Goal: Task Accomplishment & Management: Manage account settings

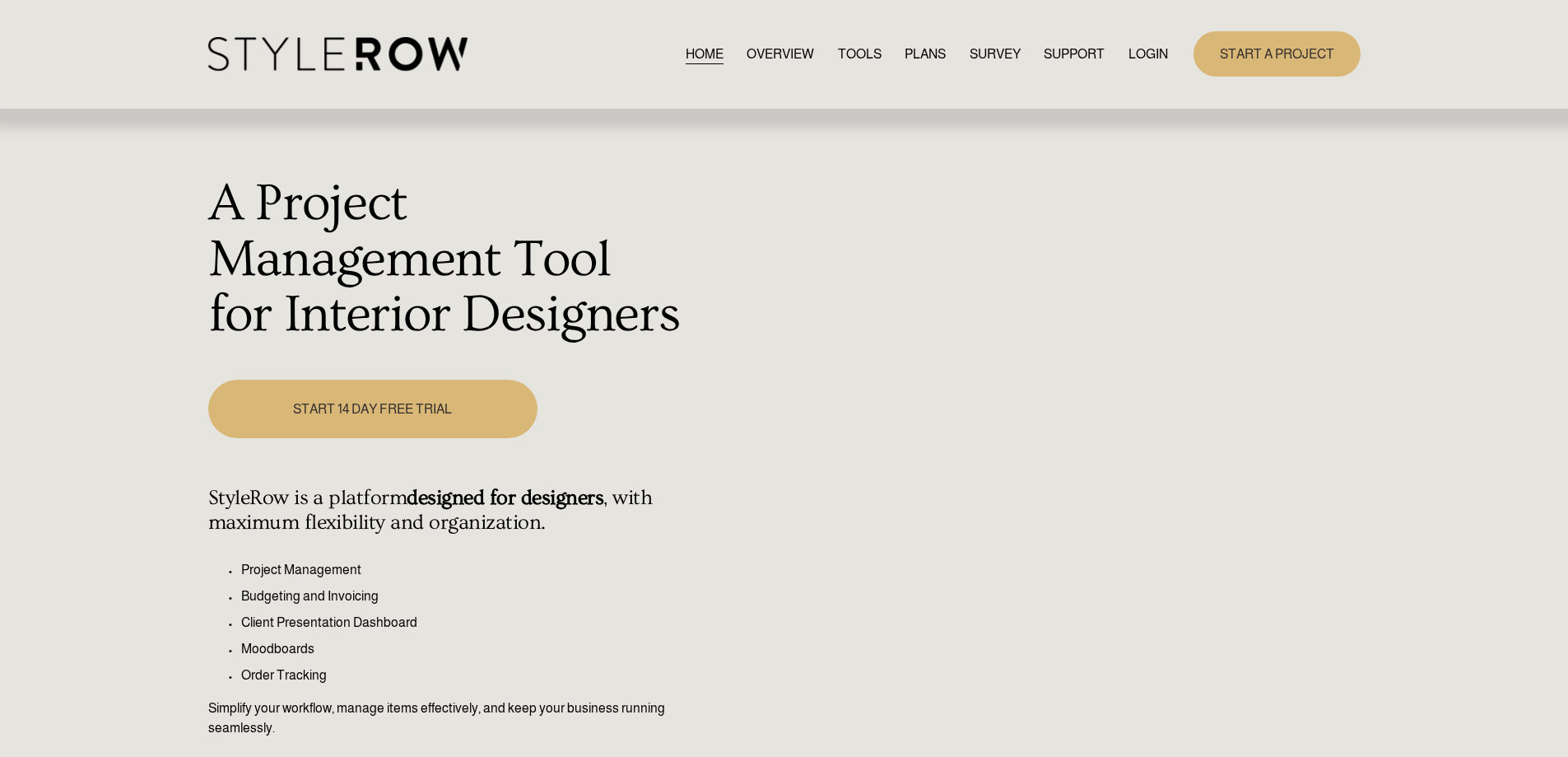
click at [1144, 52] on link "LOGIN" at bounding box center [1149, 53] width 40 height 23
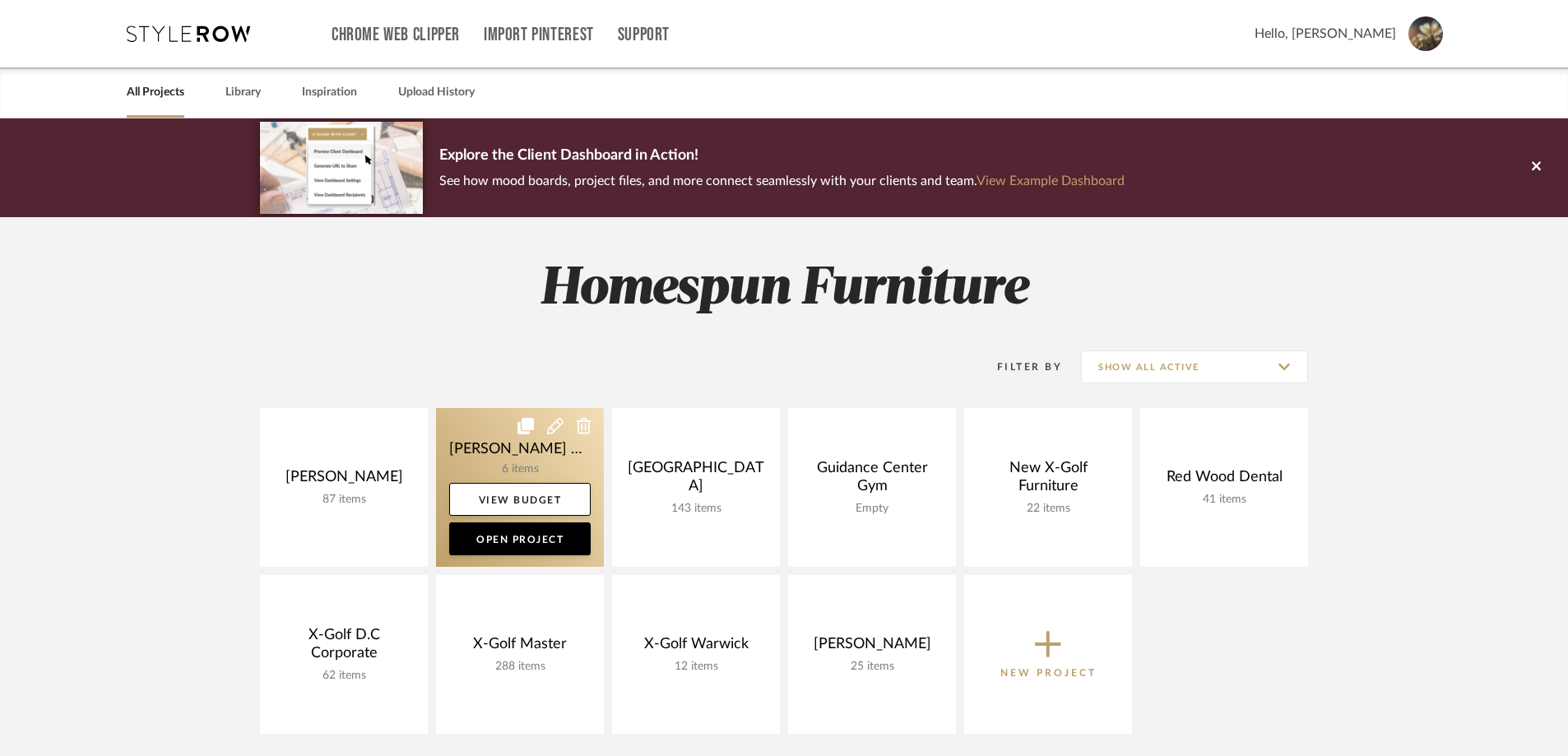
click at [488, 449] on link at bounding box center [519, 487] width 167 height 158
click at [491, 461] on link at bounding box center [519, 487] width 167 height 158
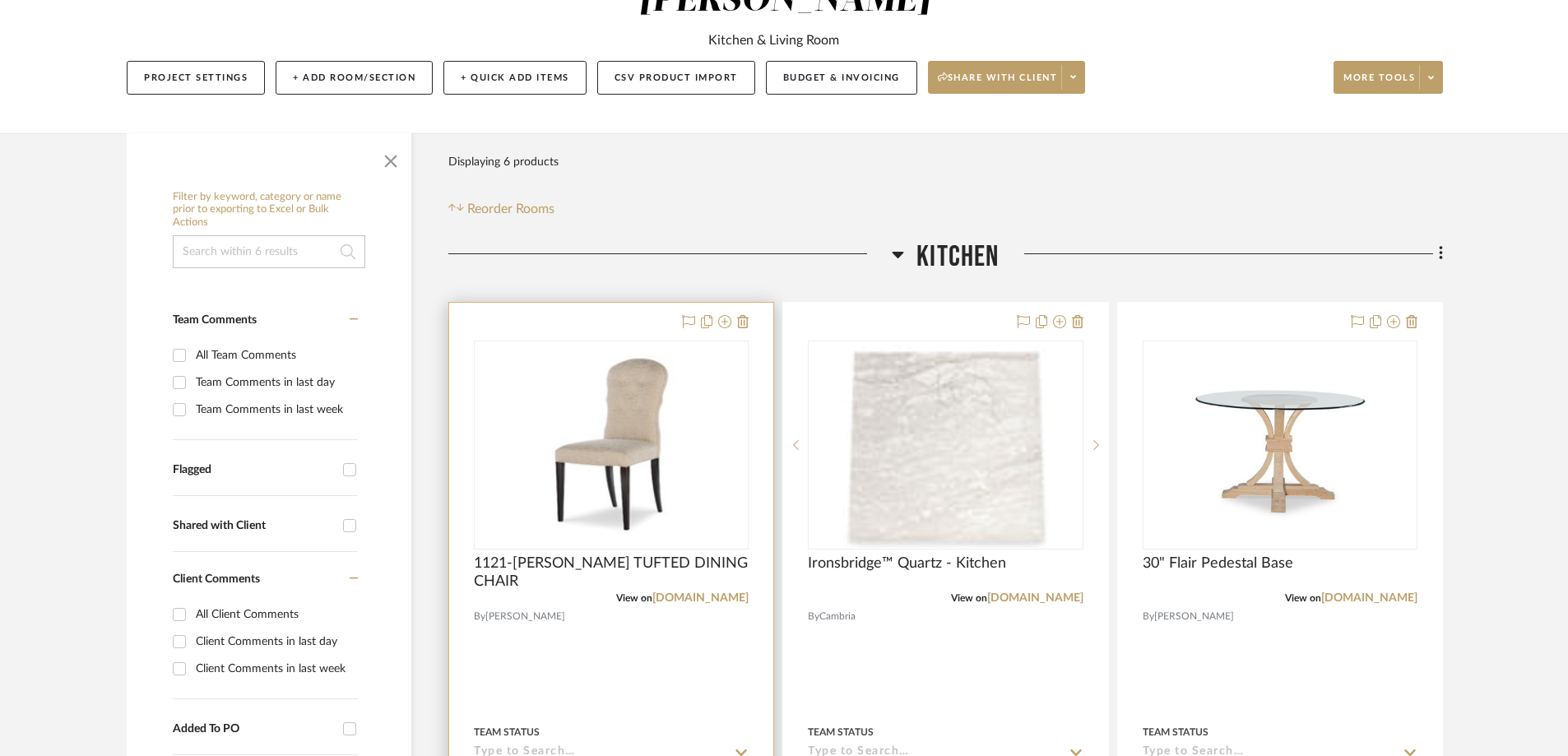
scroll to position [247, 0]
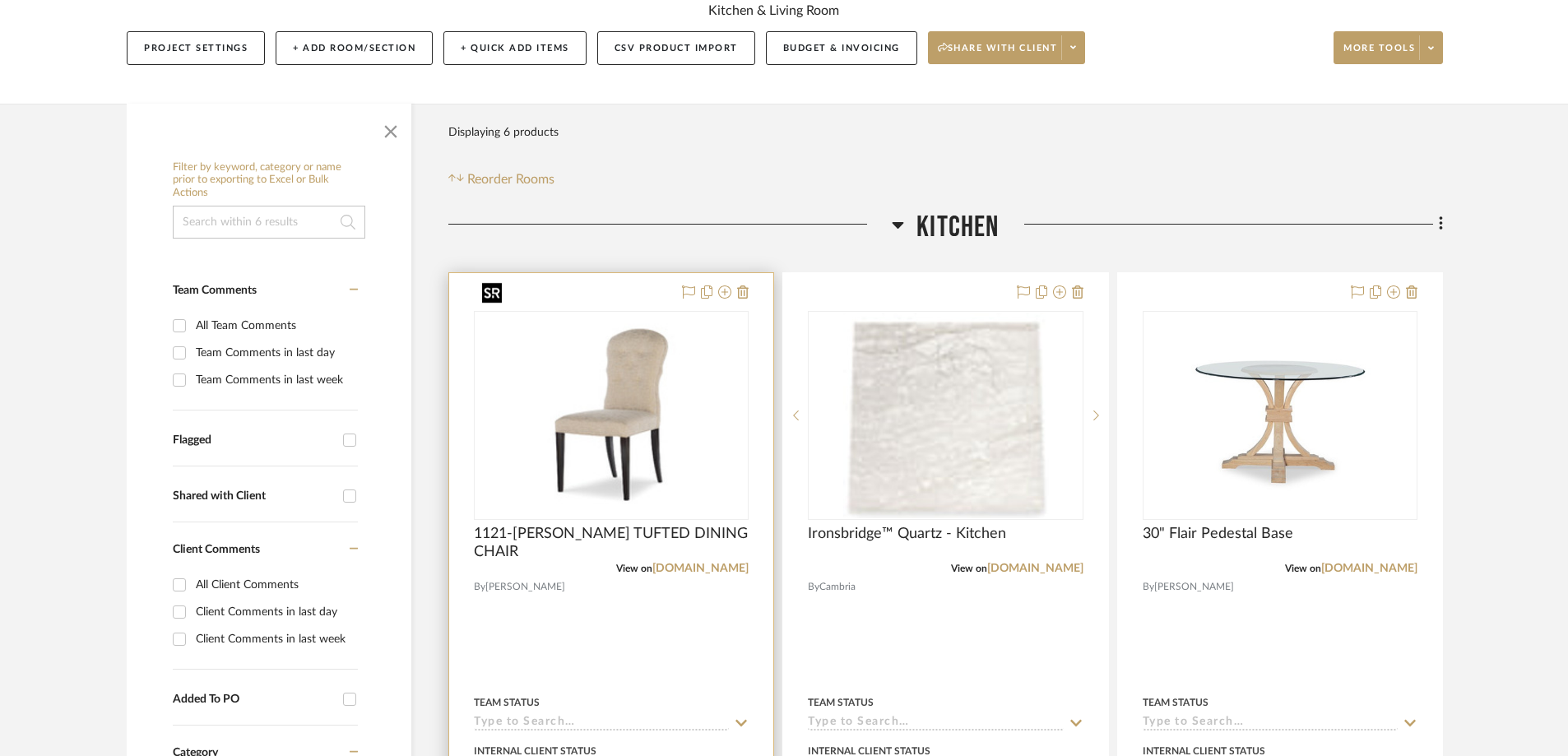
click at [667, 399] on img "0" at bounding box center [612, 415] width 271 height 195
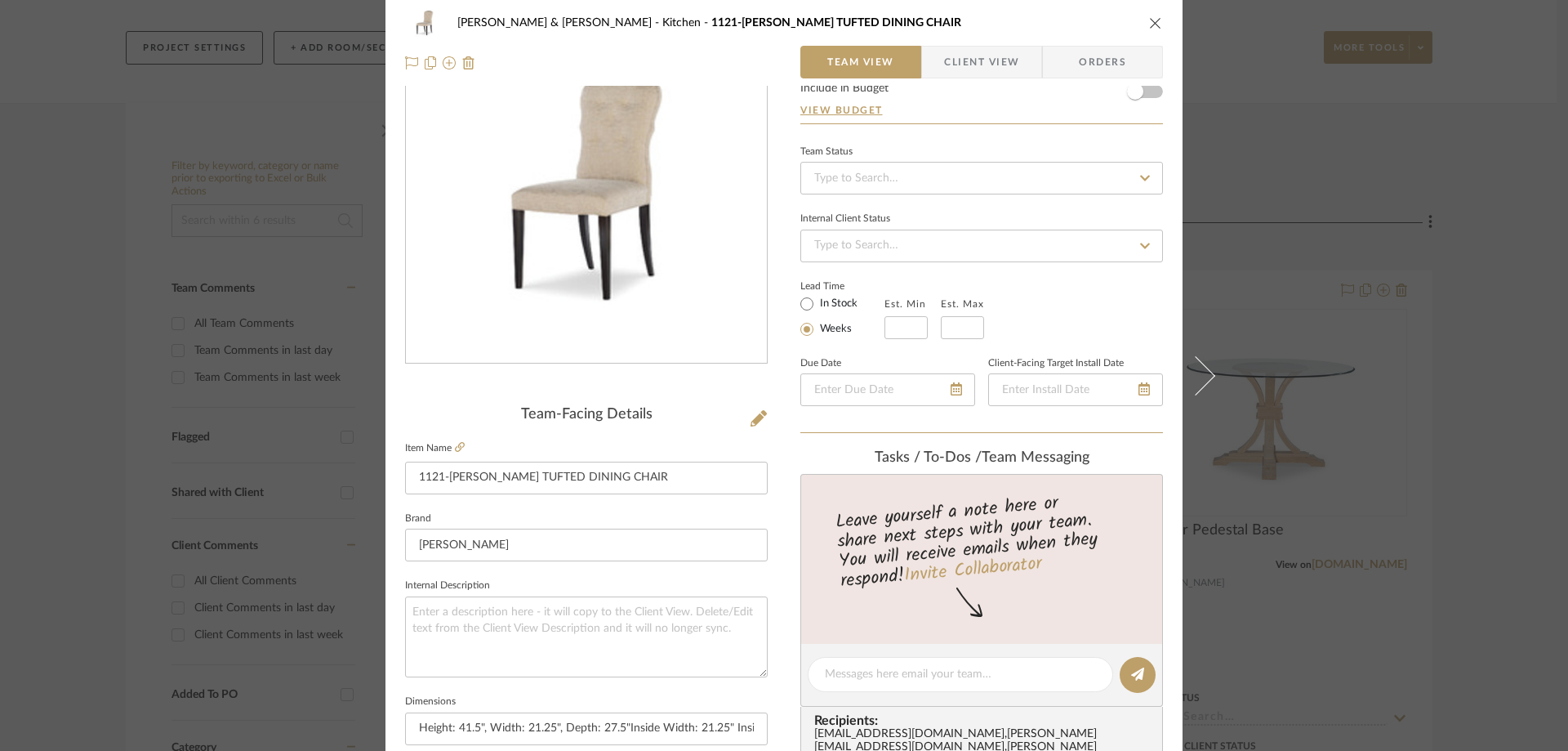
scroll to position [0, 0]
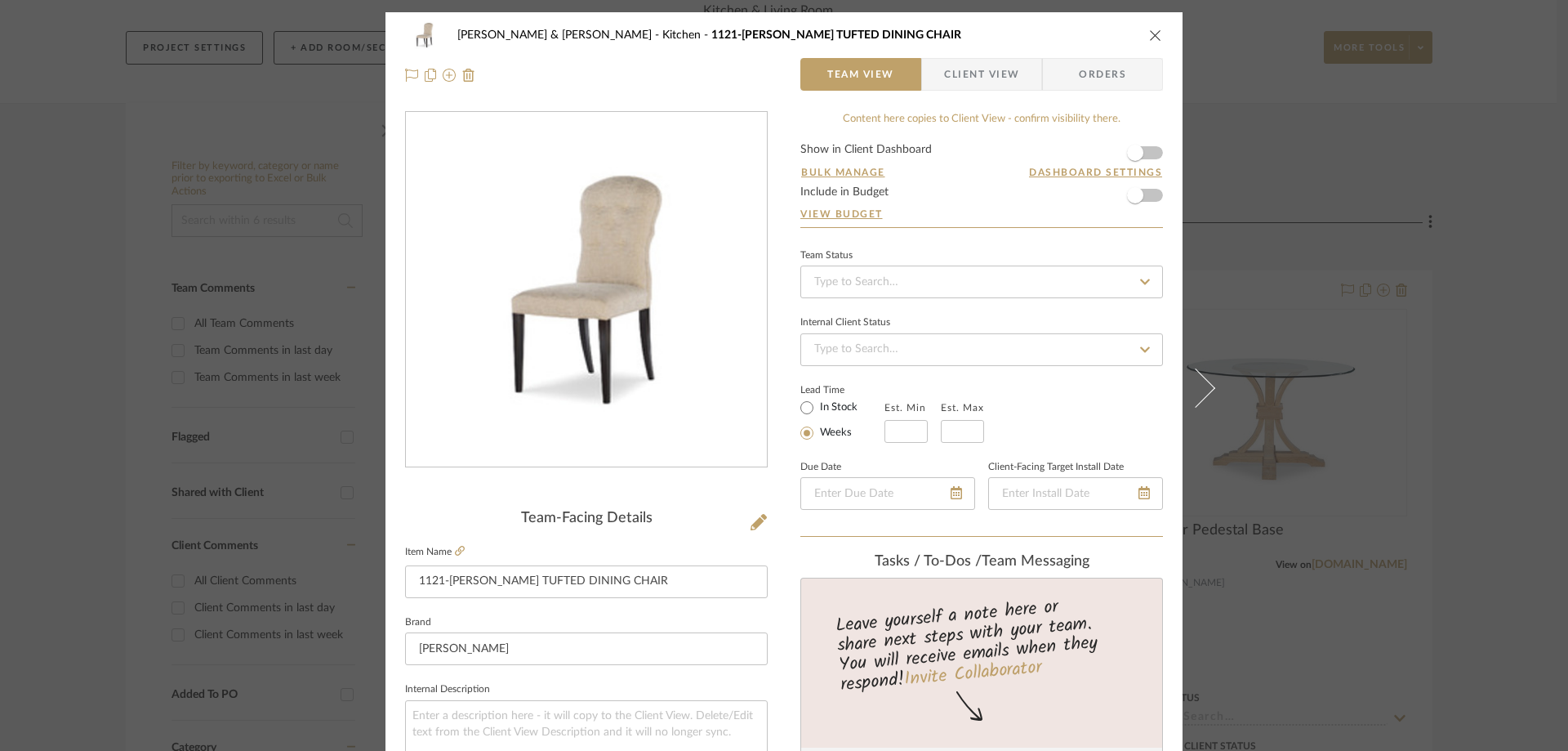
drag, startPoint x: 1150, startPoint y: 34, endPoint x: 1156, endPoint y: 22, distance: 13.4
click at [1156, 22] on div "[PERSON_NAME] & [PERSON_NAME] Kitchen 1121-T ROSALINDE TUFTED DINING CHAIR" at bounding box center [784, 35] width 758 height 32
click at [1157, 40] on div "[PERSON_NAME] & [PERSON_NAME] Kitchen 1121-T ROSALINDE TUFTED DINING CHAIR Team…" at bounding box center [783, 55] width 797 height 85
click at [1149, 36] on icon "close" at bounding box center [1155, 35] width 13 height 13
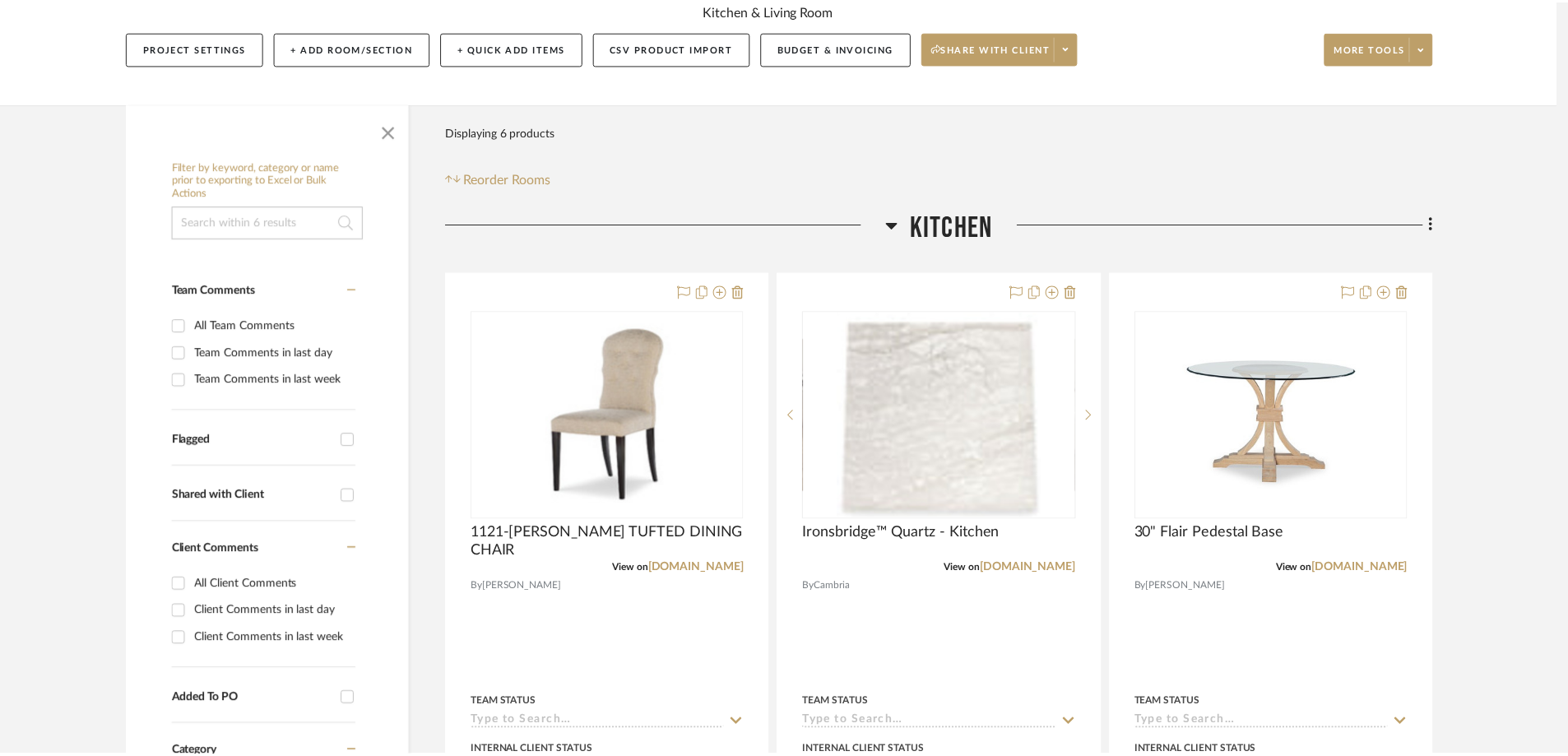
scroll to position [247, 0]
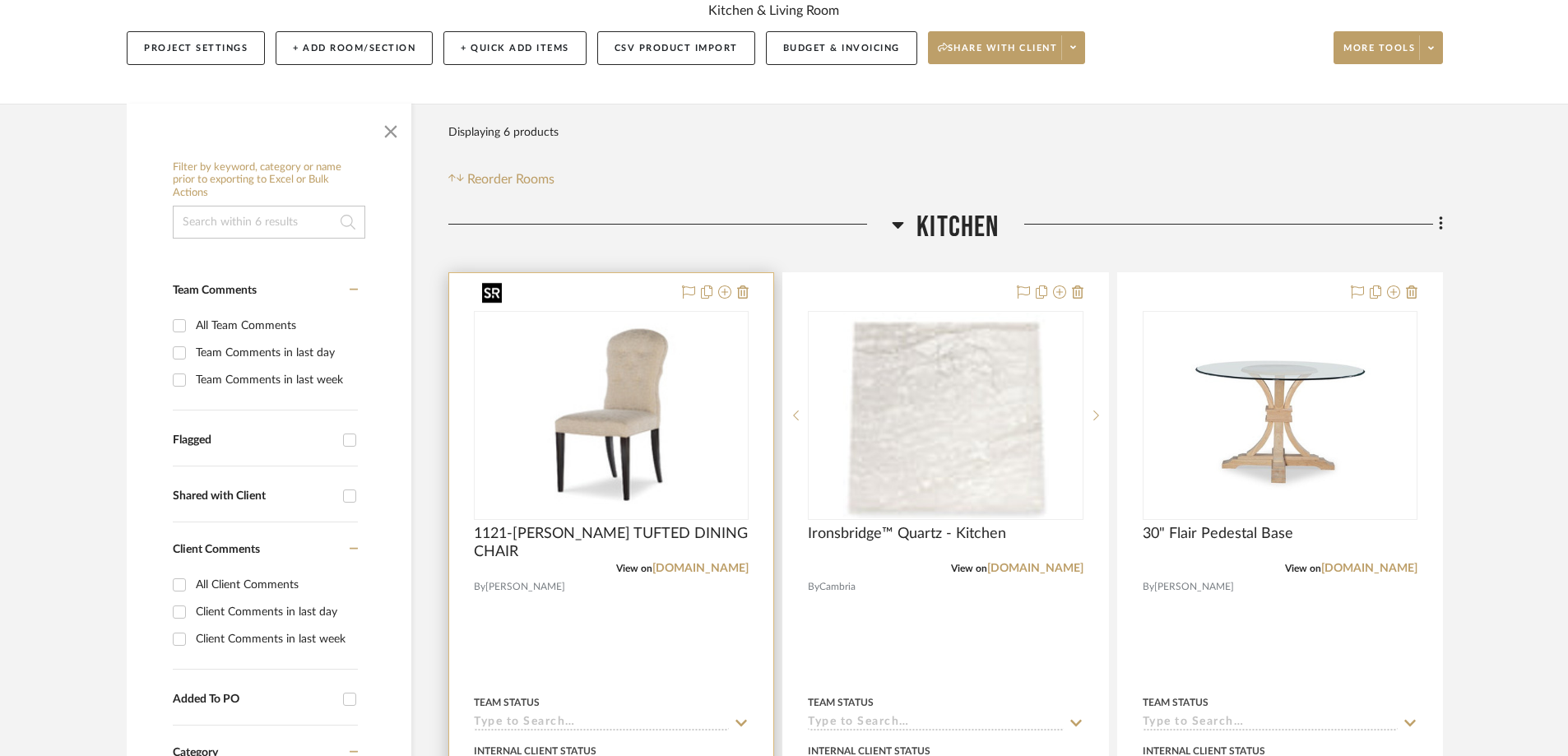
click at [660, 362] on img "0" at bounding box center [612, 415] width 271 height 195
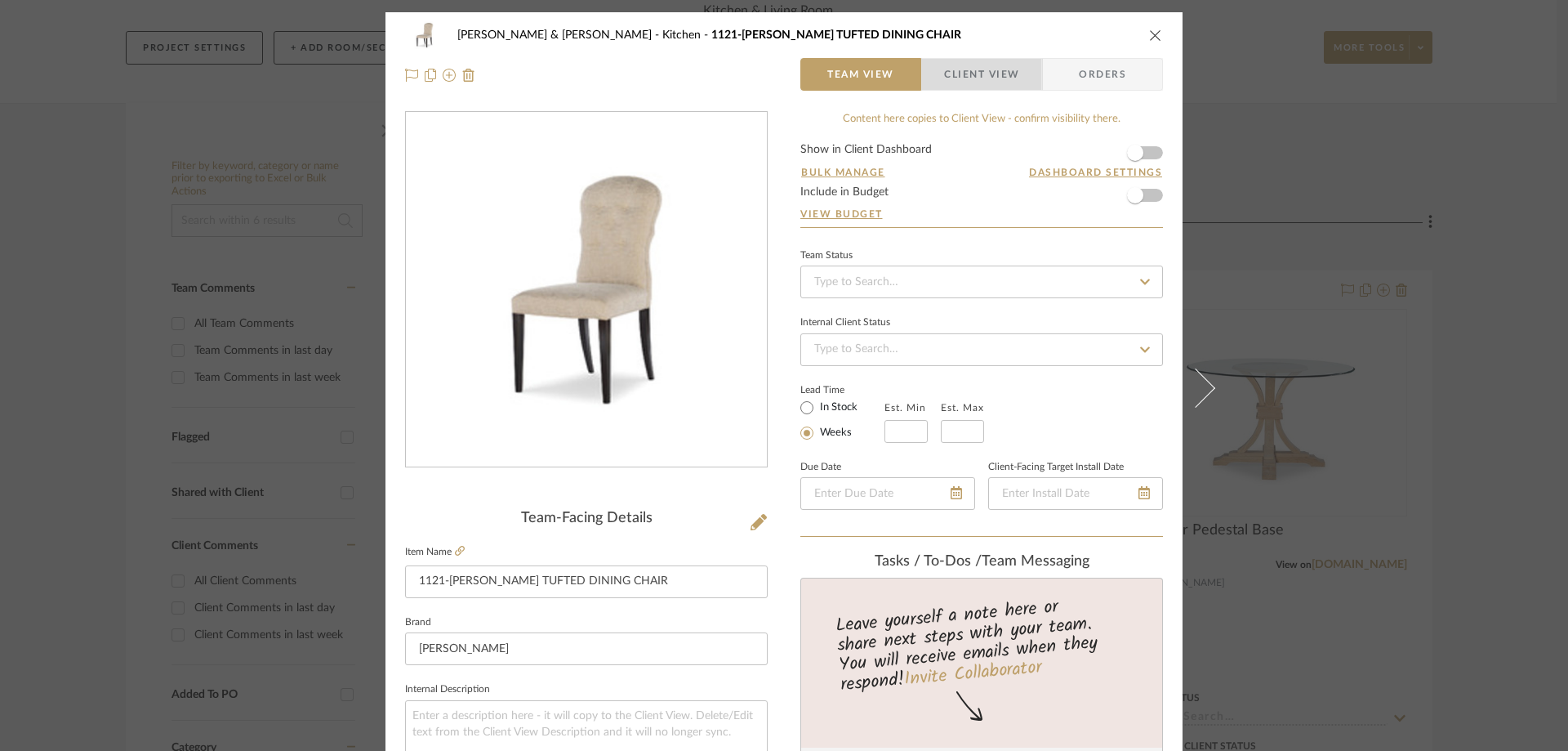
click at [979, 63] on span "Client View" at bounding box center [982, 75] width 75 height 32
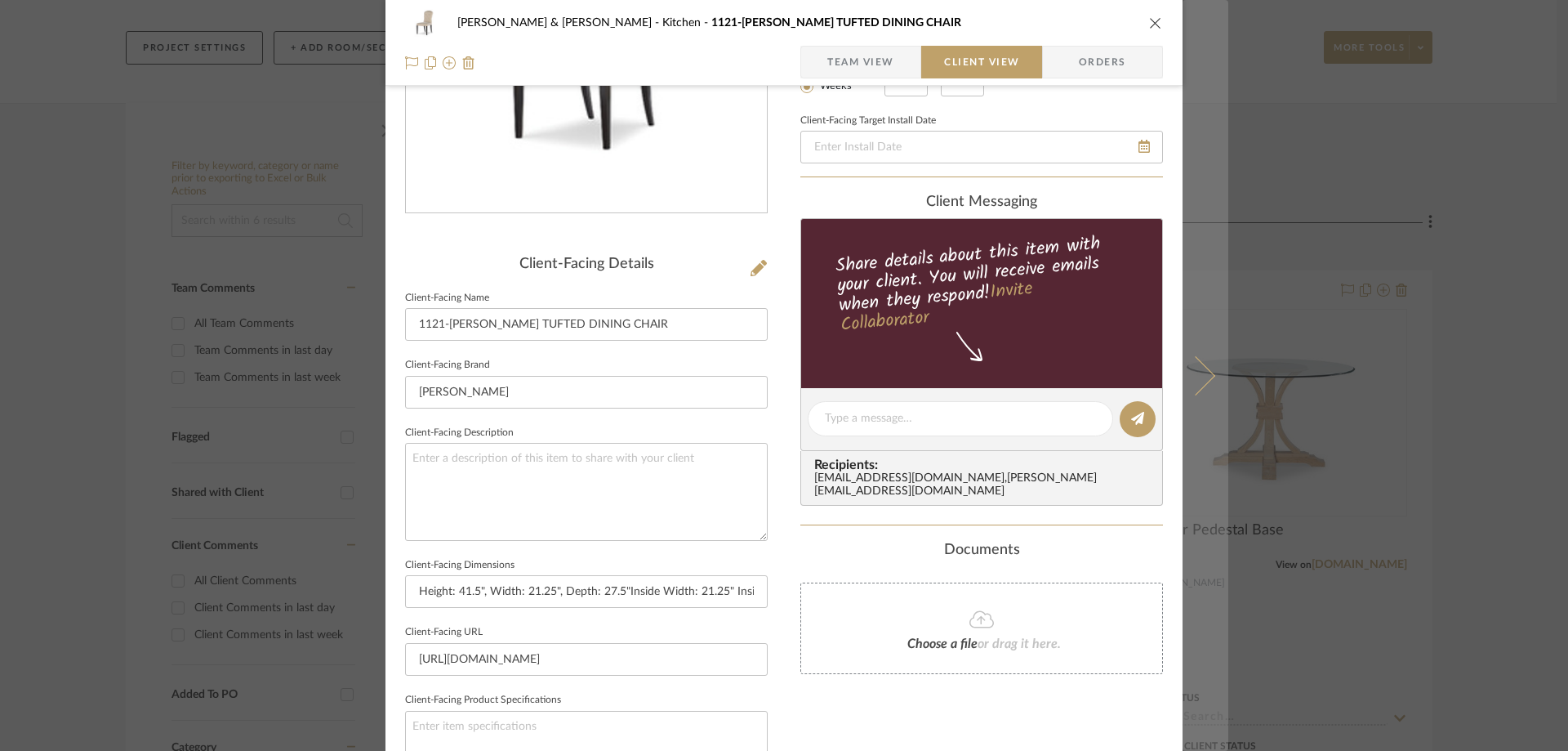
scroll to position [22, 0]
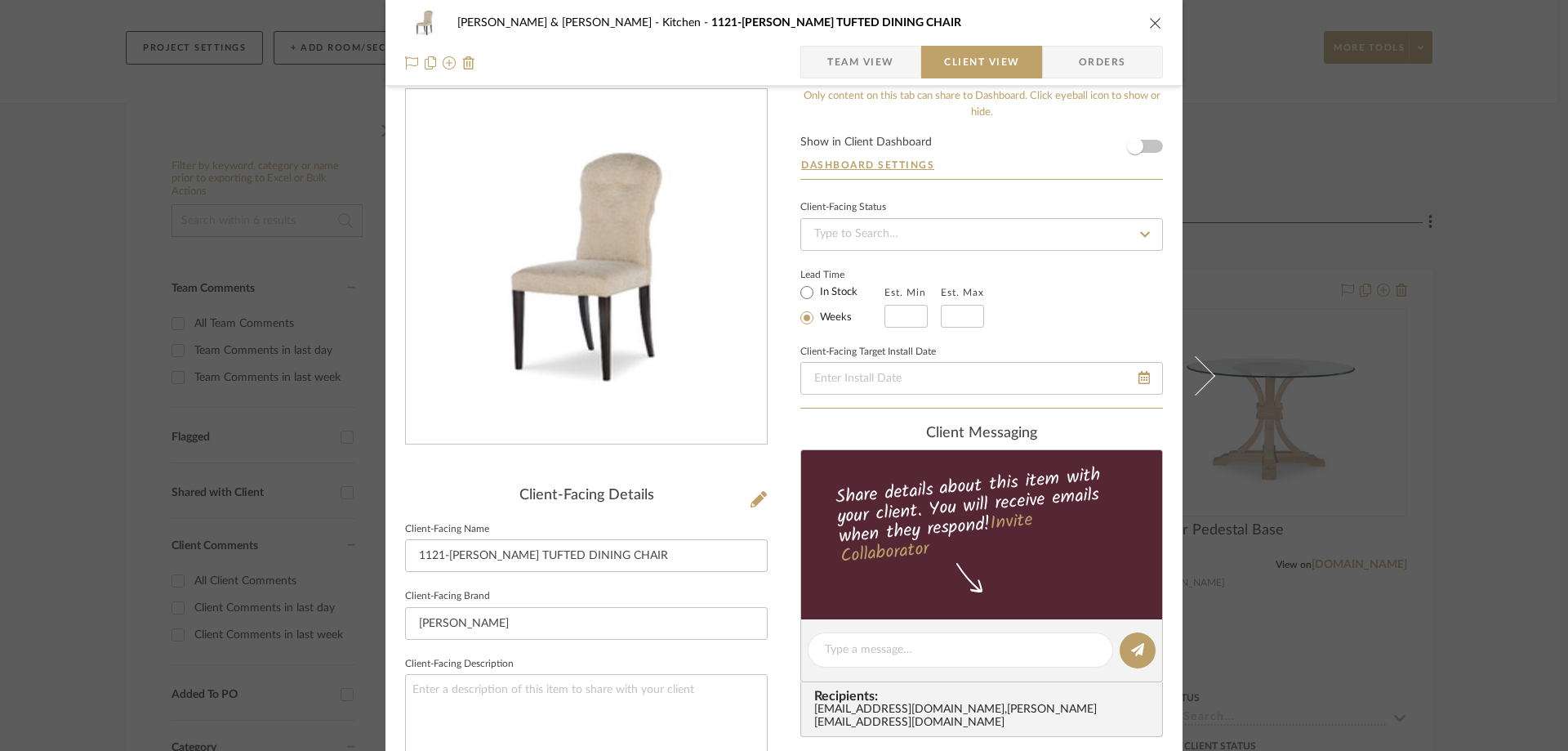
click at [1157, 25] on div "[PERSON_NAME] & [PERSON_NAME] Kitchen 1121-T ROSALINDE TUFTED DINING CHAIR Team…" at bounding box center [783, 42] width 797 height 85
click at [1149, 25] on icon "close" at bounding box center [1155, 22] width 13 height 13
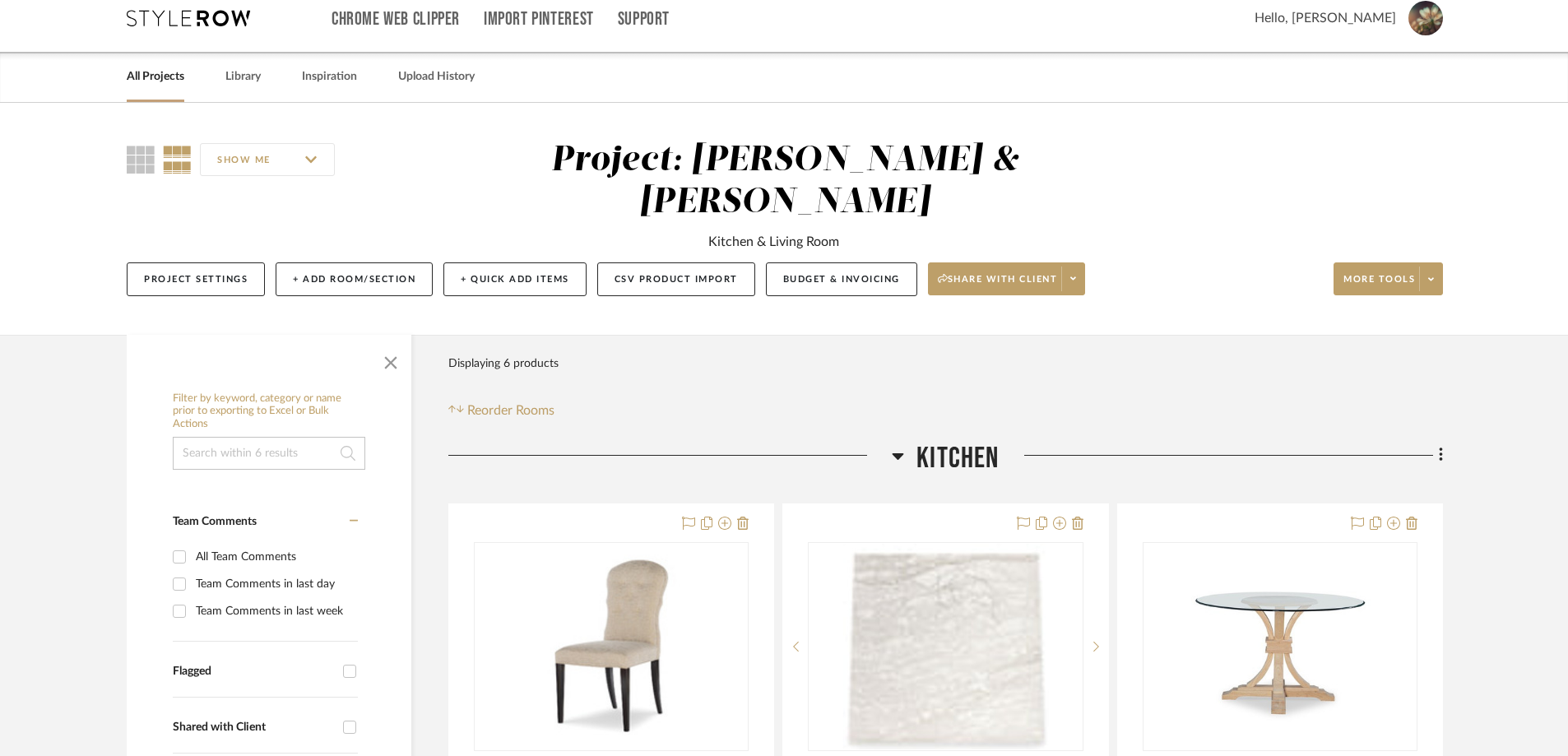
scroll to position [0, 0]
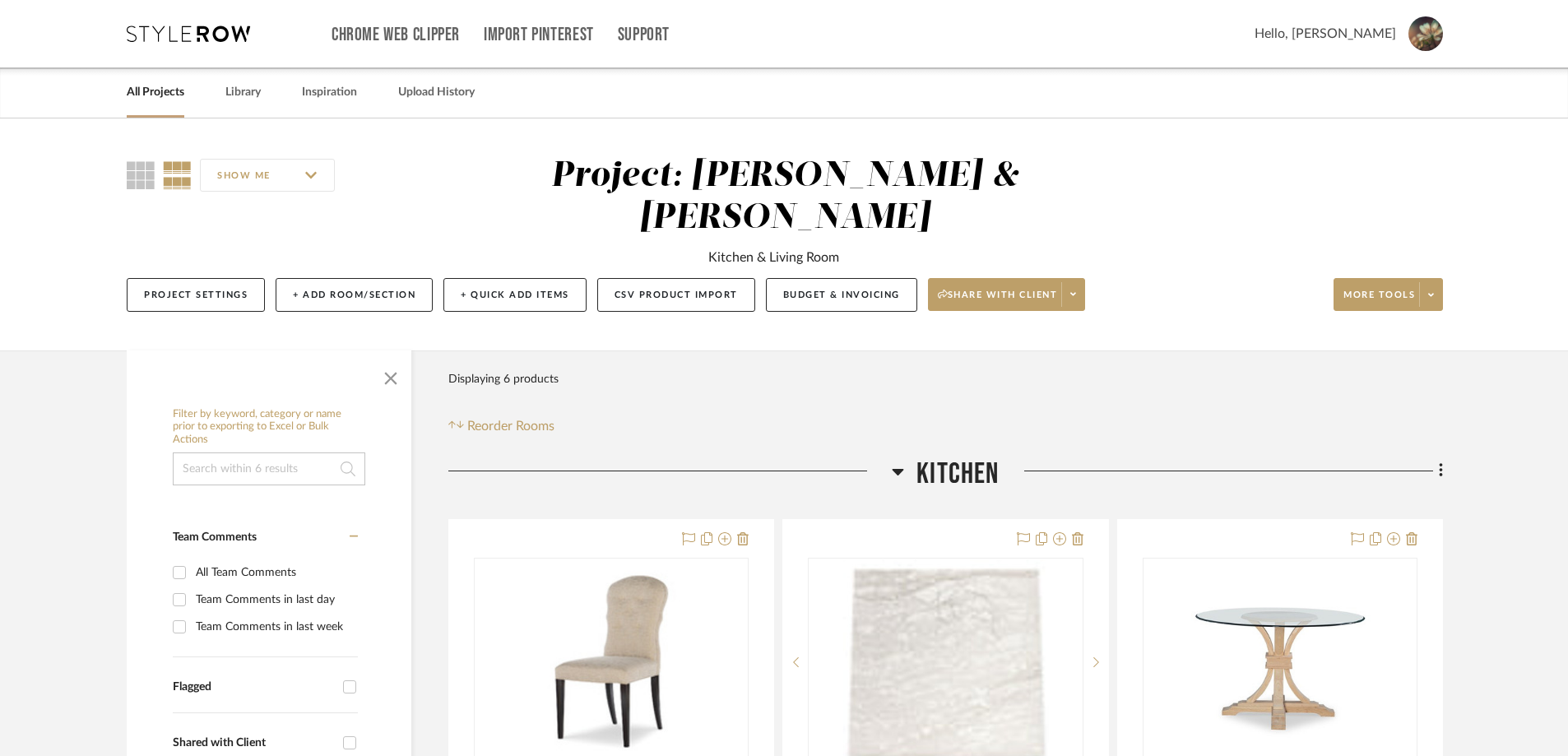
click at [1422, 32] on img at bounding box center [1426, 33] width 34 height 34
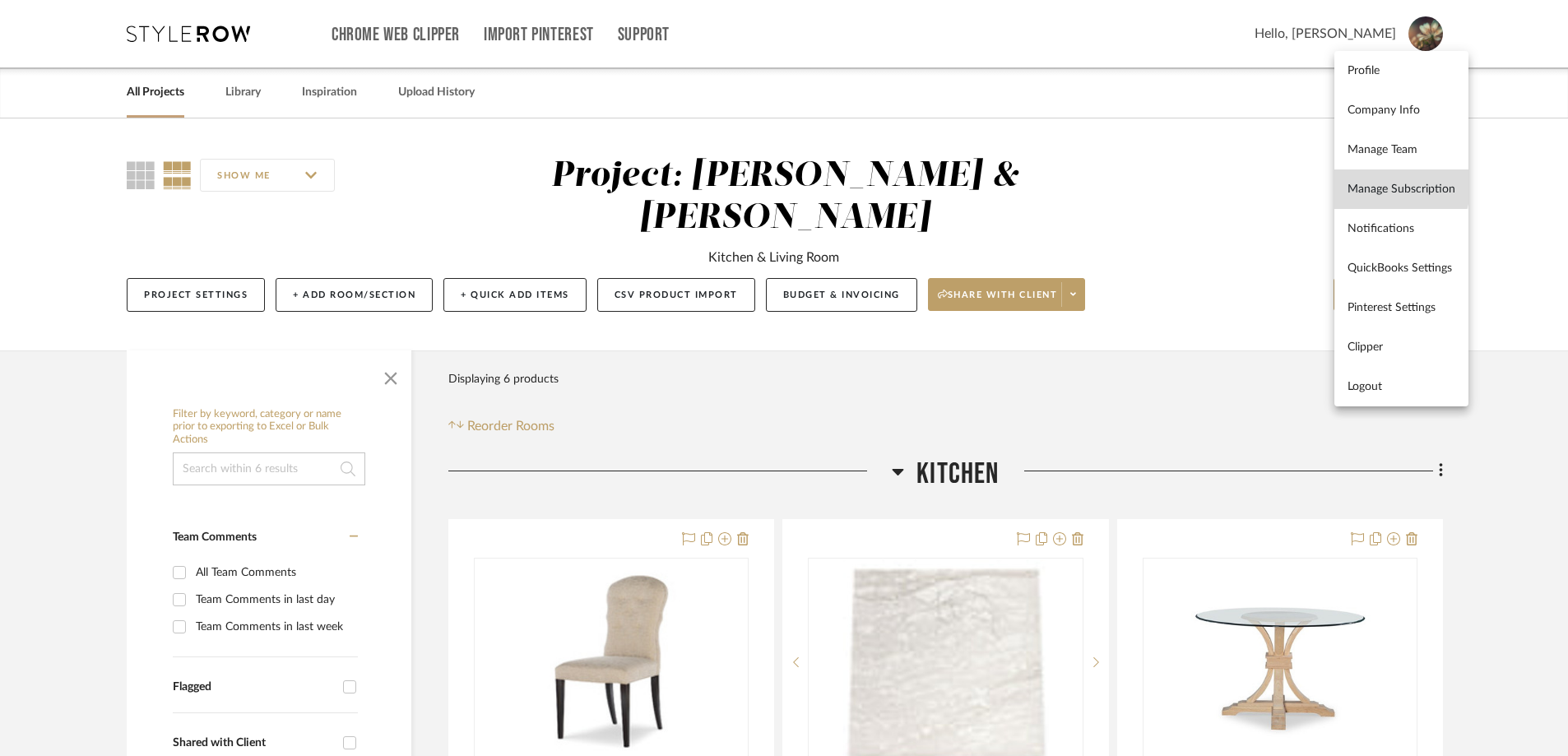
click at [1376, 183] on span "Manage Subscription" at bounding box center [1401, 189] width 108 height 14
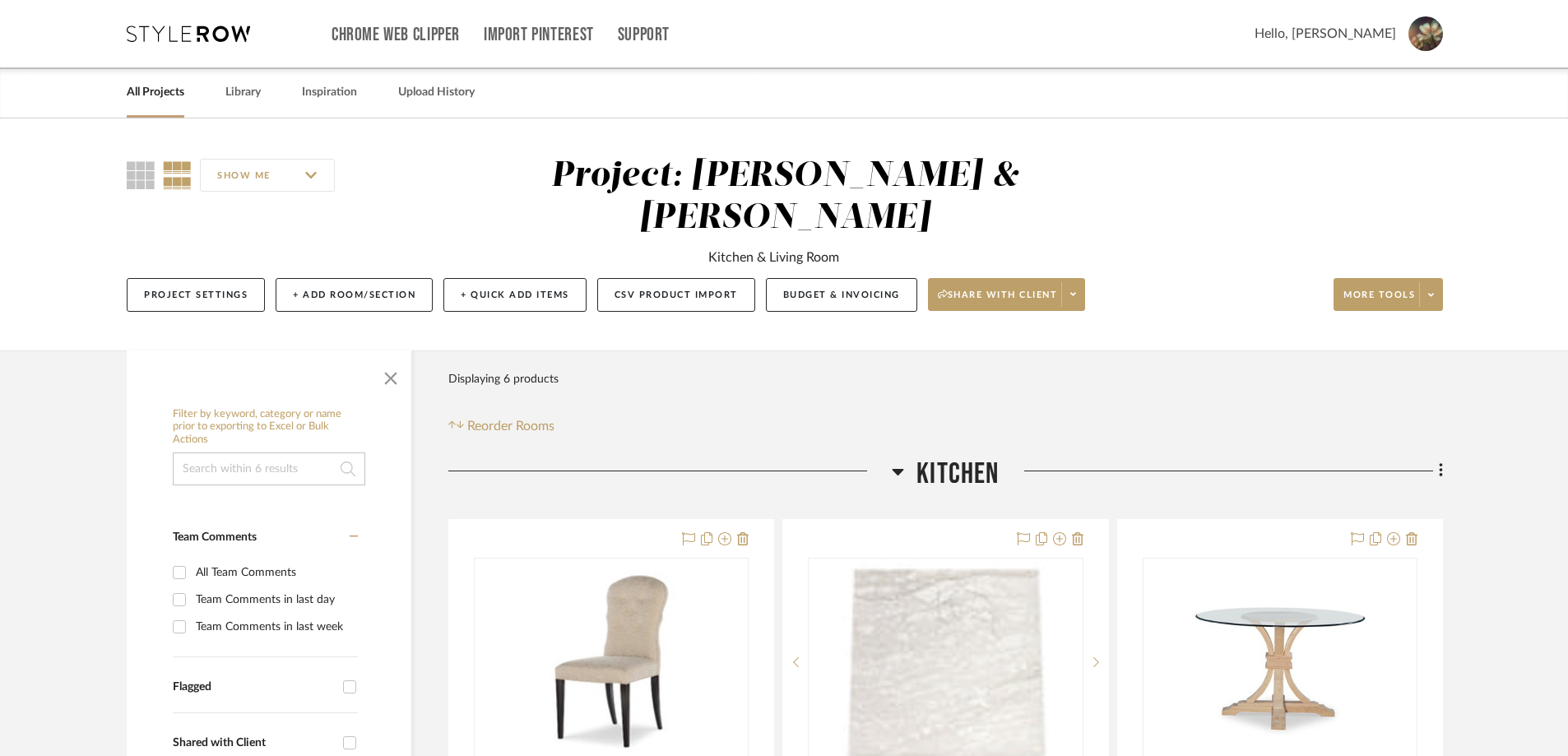
click at [1380, 37] on span "Hello, [PERSON_NAME]" at bounding box center [1326, 33] width 141 height 20
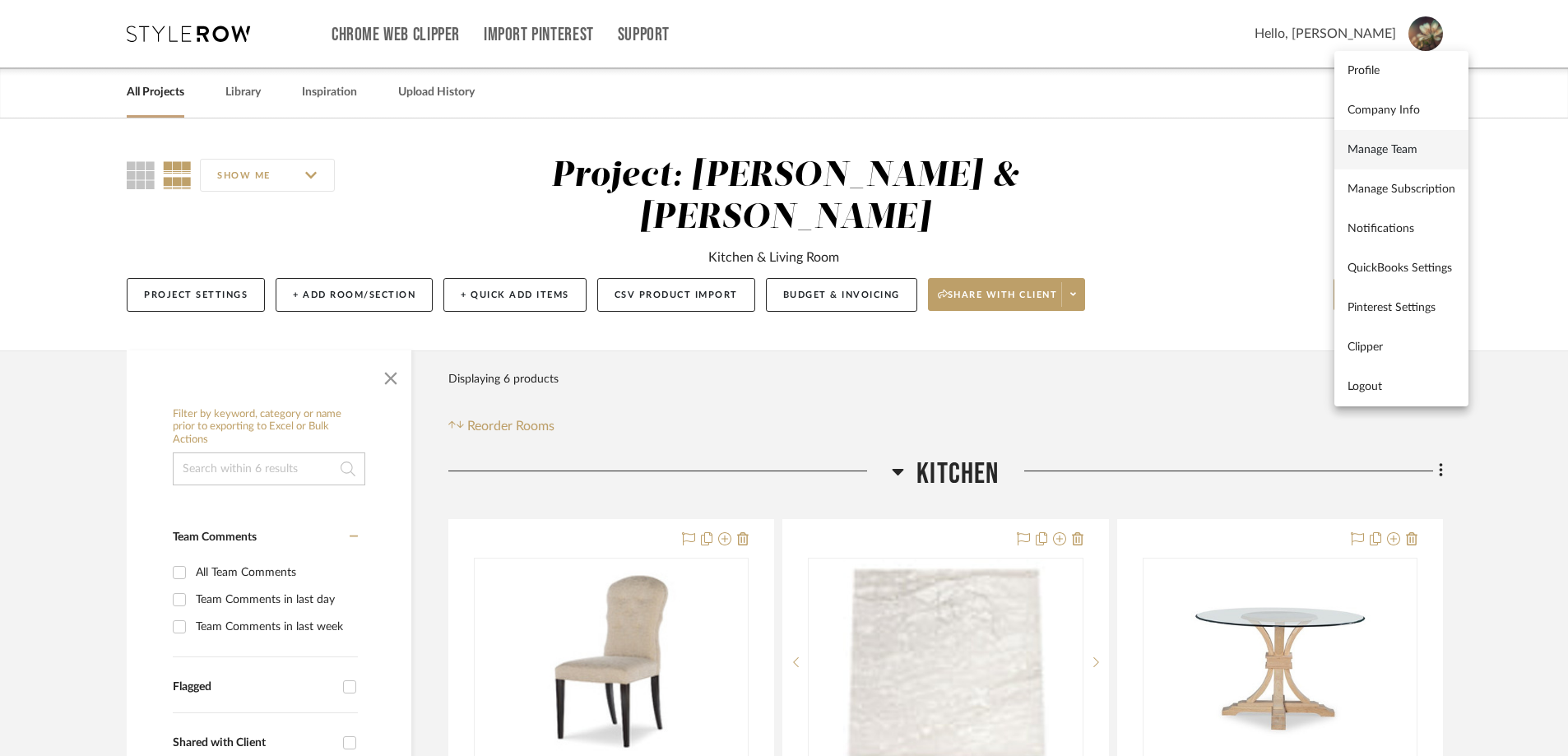
click at [1364, 154] on span "Manage Team" at bounding box center [1401, 149] width 108 height 14
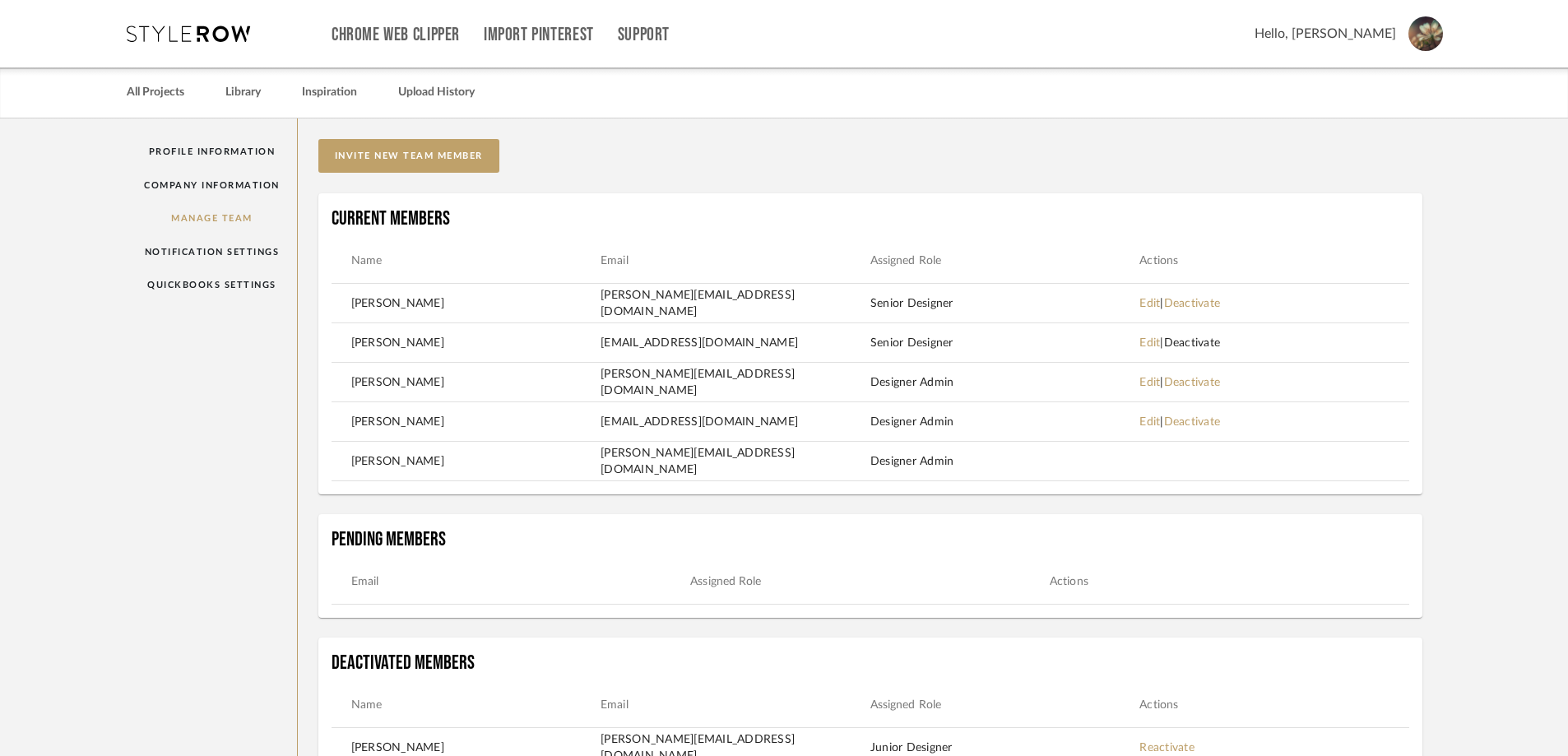
click at [1203, 342] on link "Deactivate" at bounding box center [1193, 343] width 57 height 12
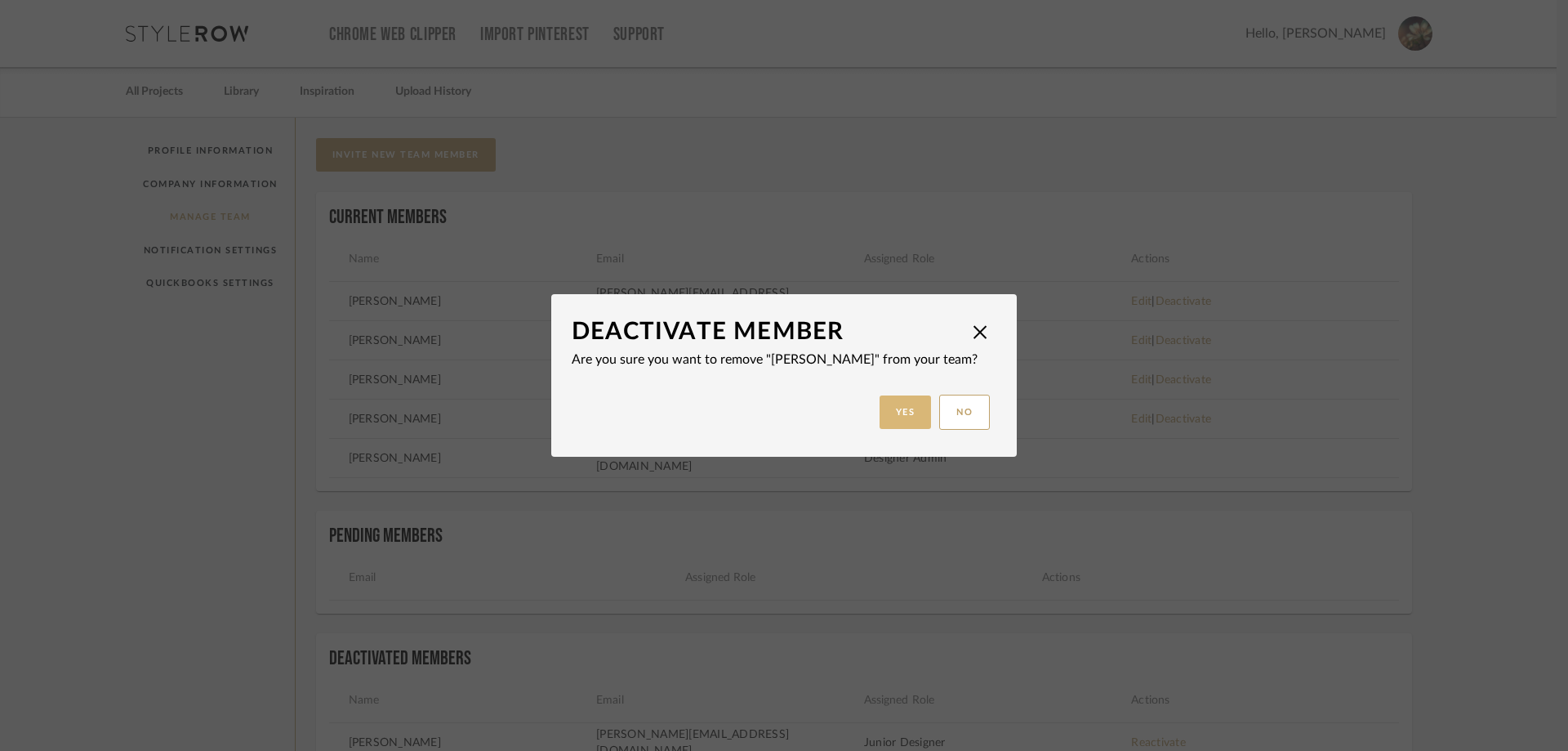
click at [915, 415] on button "Yes" at bounding box center [905, 411] width 52 height 33
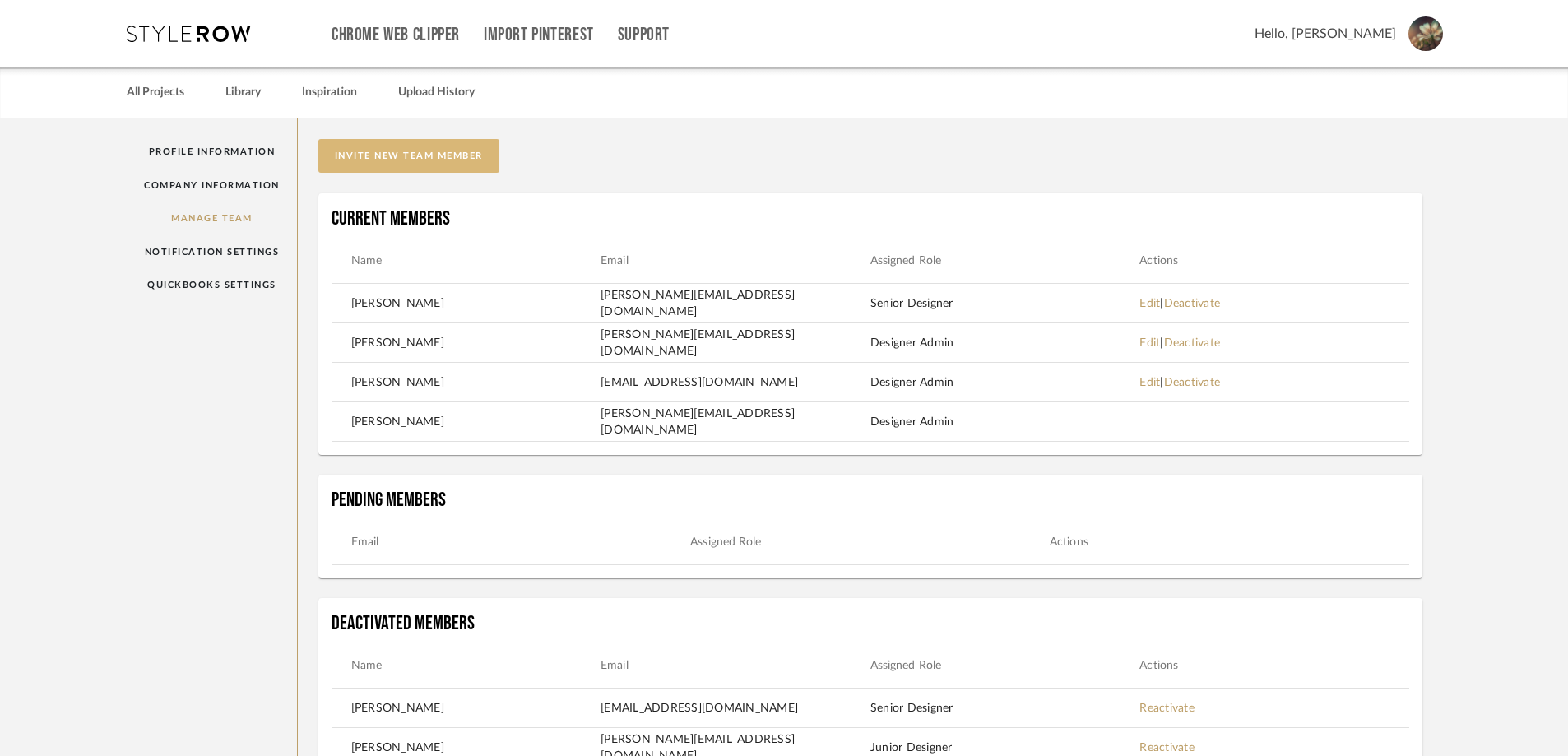
click at [366, 158] on button "invite new team member" at bounding box center [409, 156] width 181 height 33
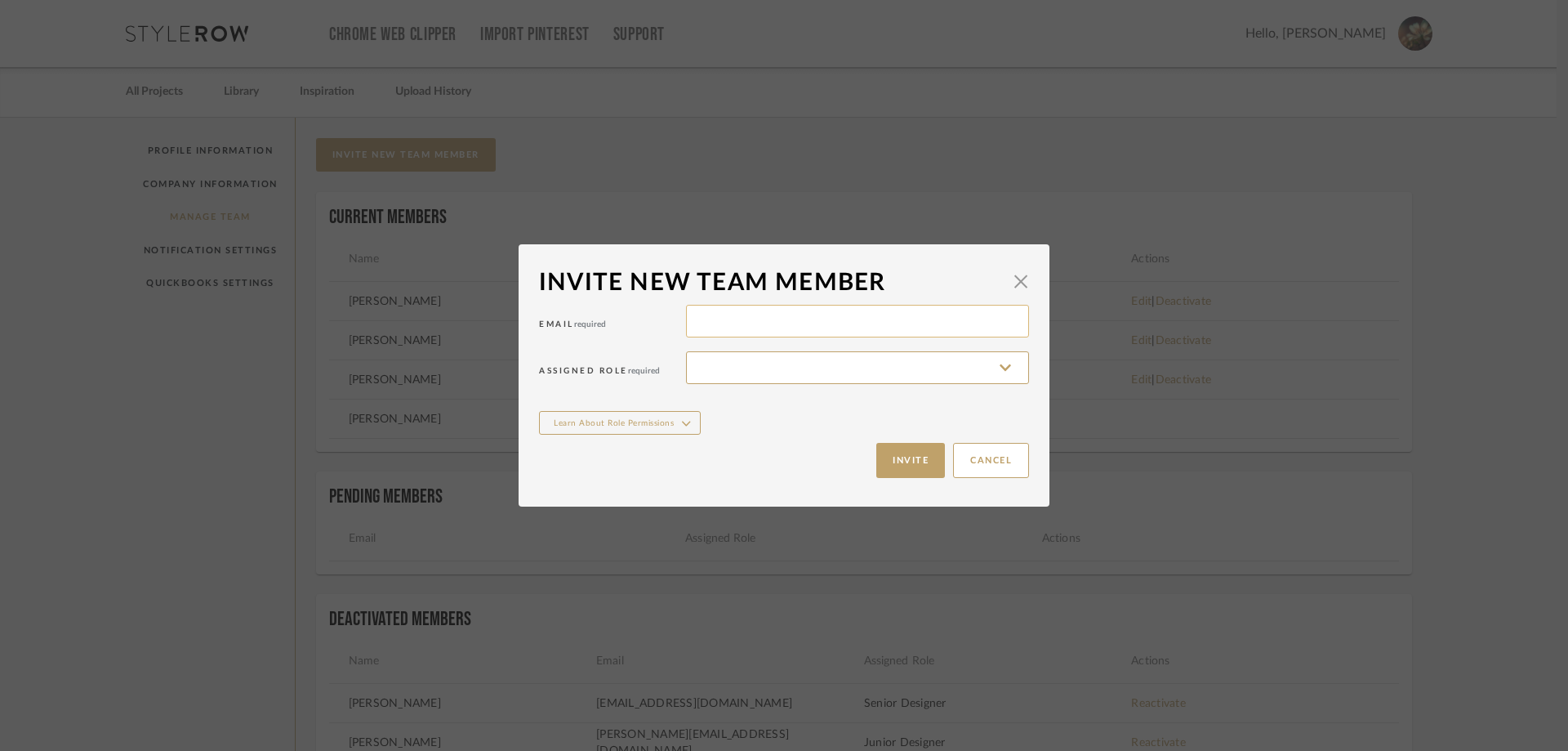
click at [771, 323] on input at bounding box center [858, 321] width 343 height 32
type input "[EMAIL_ADDRESS][DOMAIN_NAME]"
click at [824, 367] on input at bounding box center [858, 367] width 343 height 32
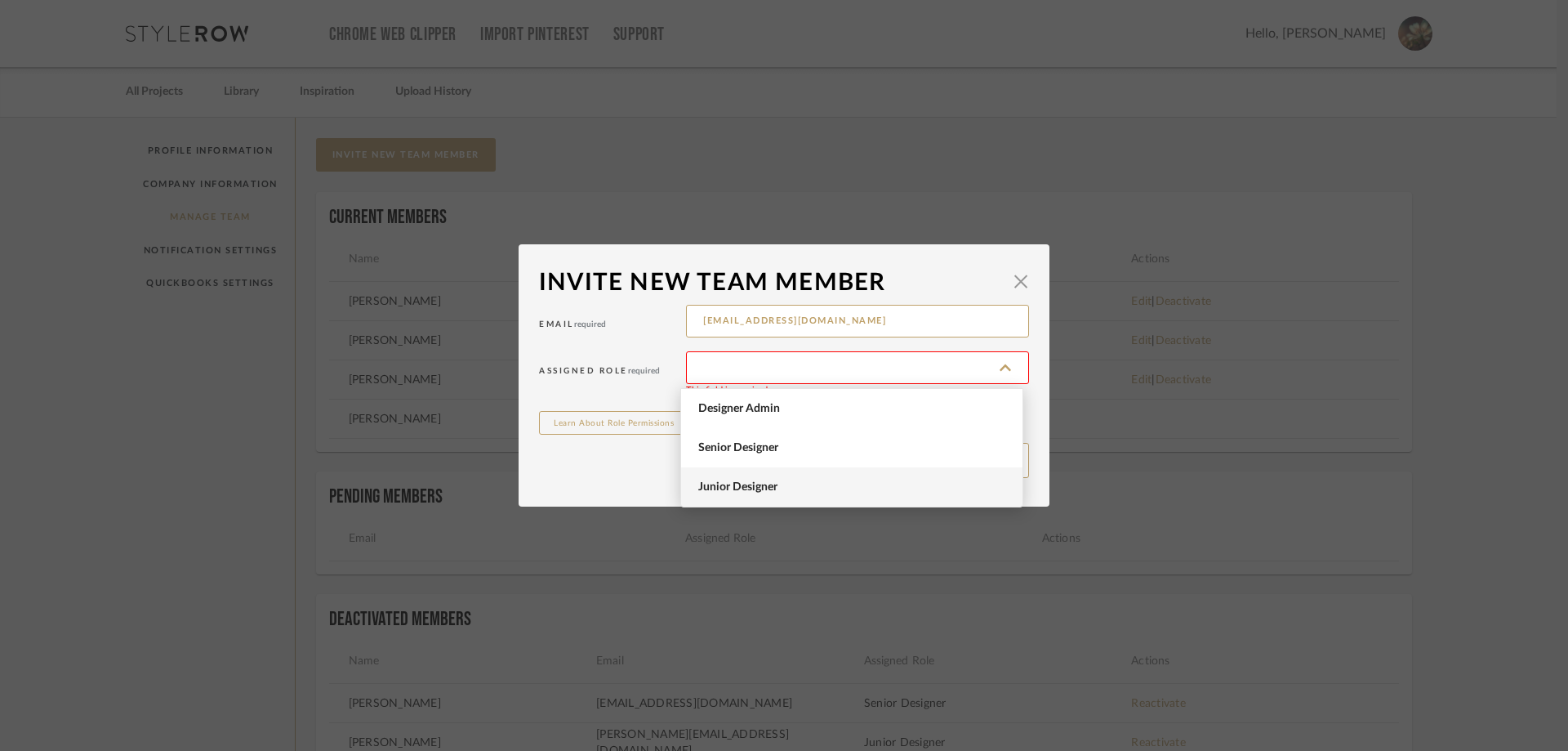
click at [837, 485] on span "Junior Designer" at bounding box center [853, 487] width 311 height 13
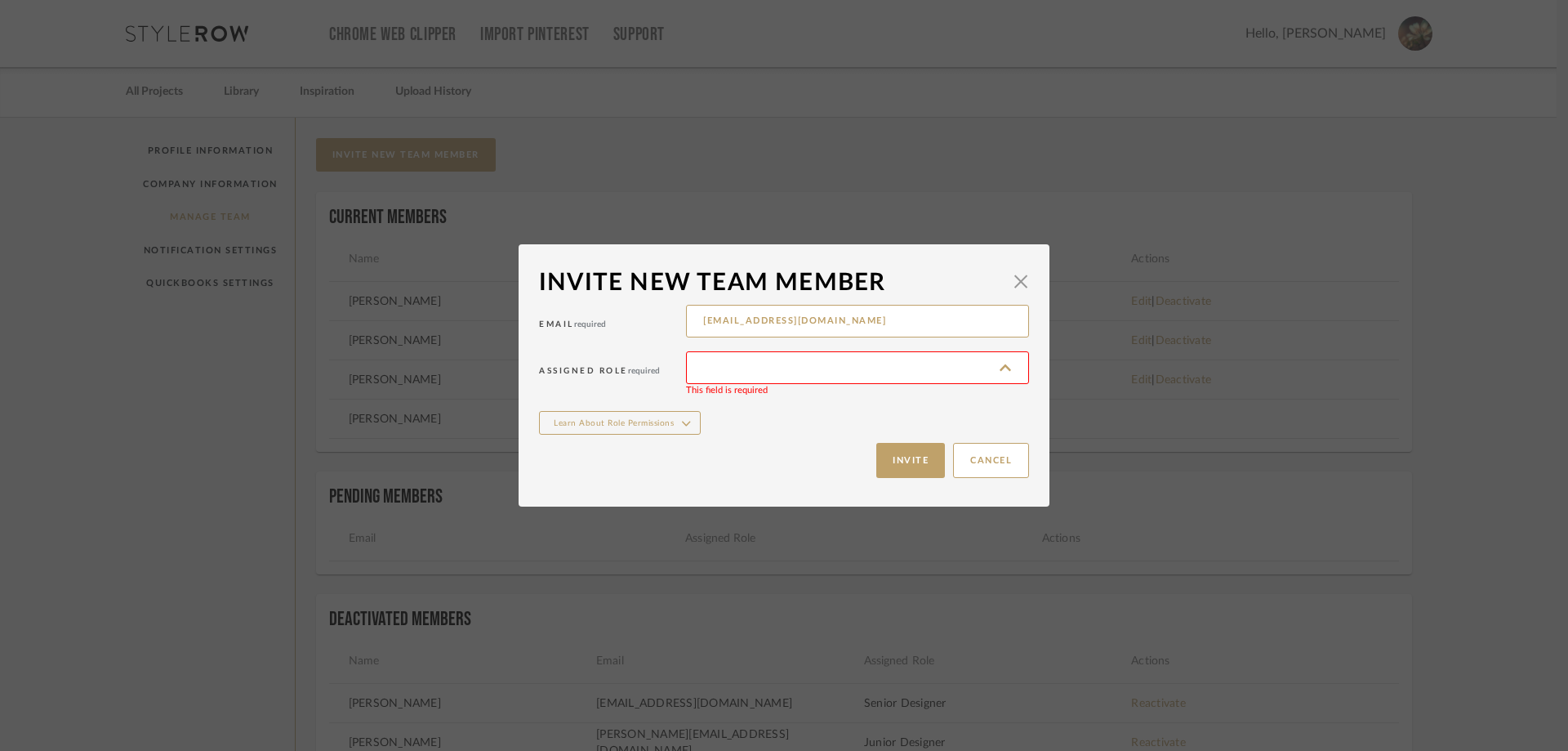
type input "Junior Designer"
click at [929, 452] on button "Invite" at bounding box center [911, 460] width 68 height 35
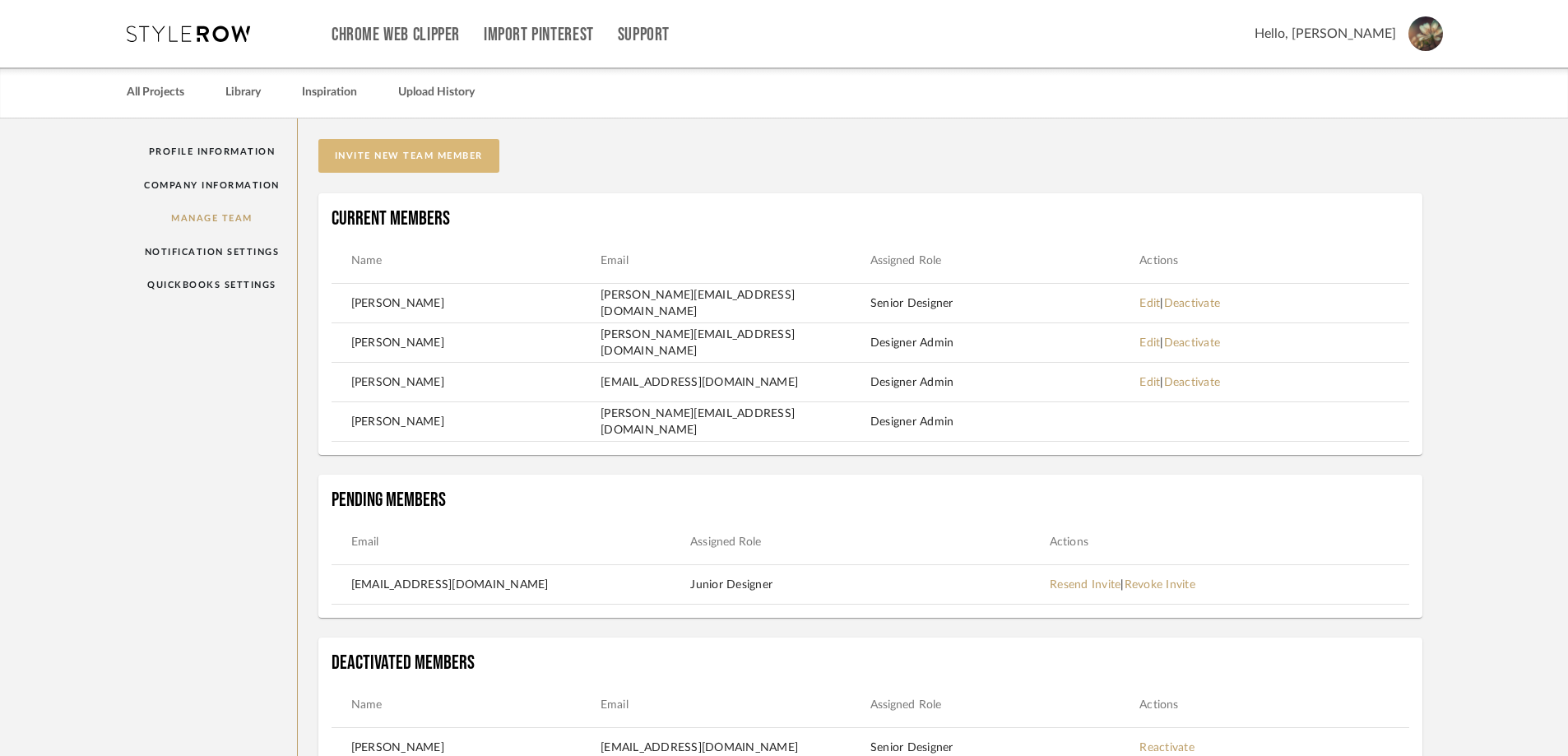
click at [449, 152] on button "invite new team member" at bounding box center [409, 156] width 181 height 33
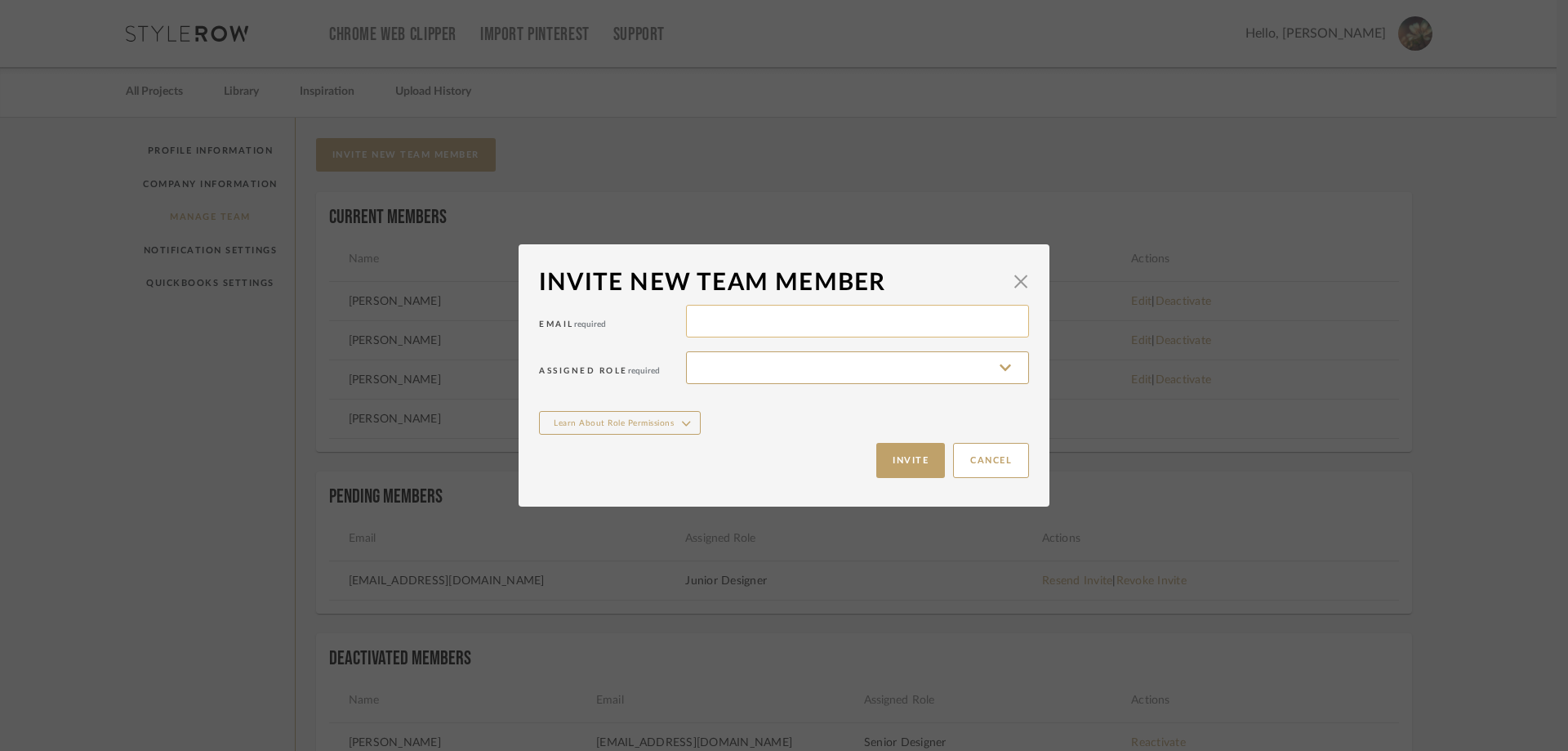
click at [721, 311] on input at bounding box center [858, 321] width 343 height 32
type input "[EMAIL_ADDRESS][DOMAIN_NAME]"
click at [752, 364] on input at bounding box center [858, 367] width 343 height 32
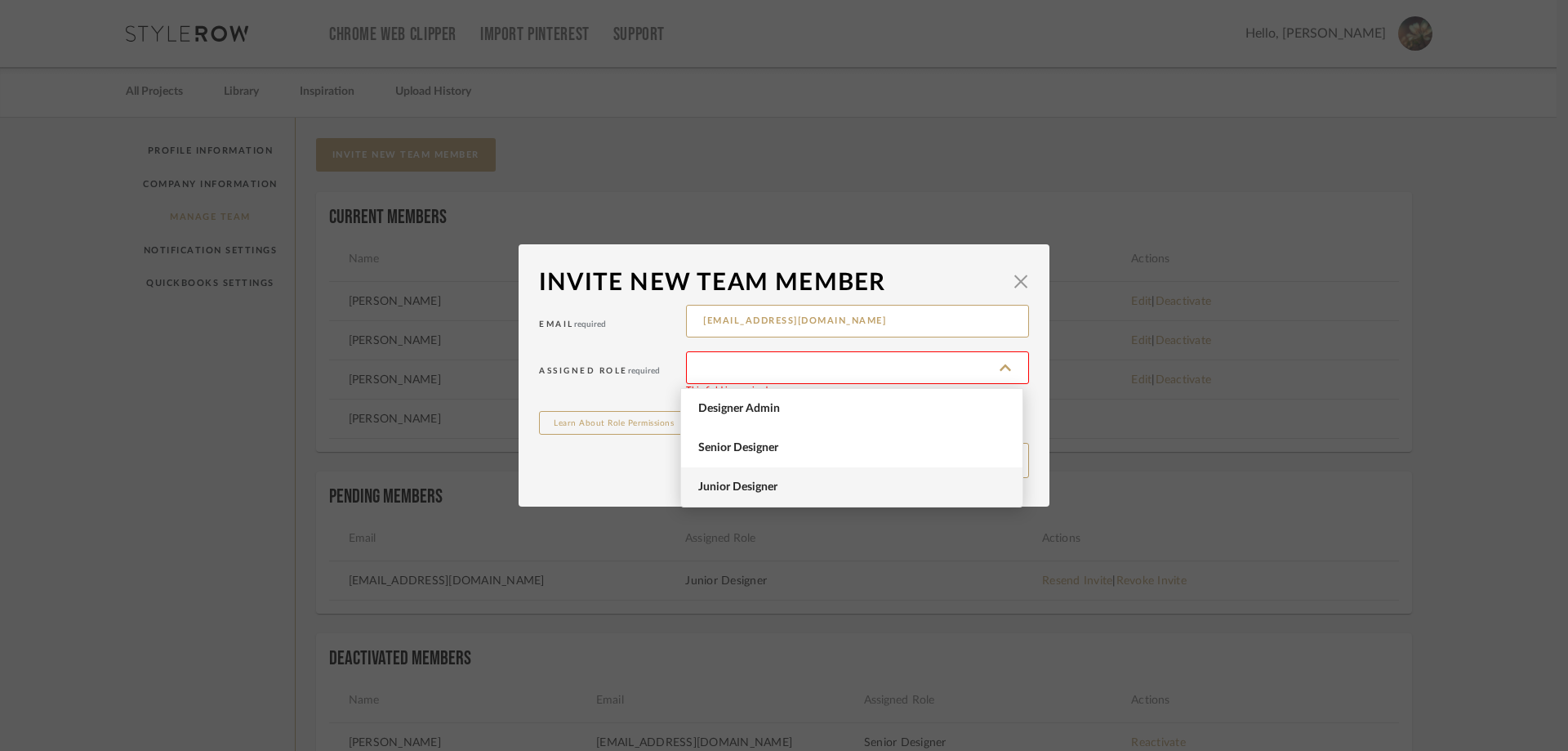
click at [750, 481] on span "Junior Designer" at bounding box center [853, 487] width 311 height 13
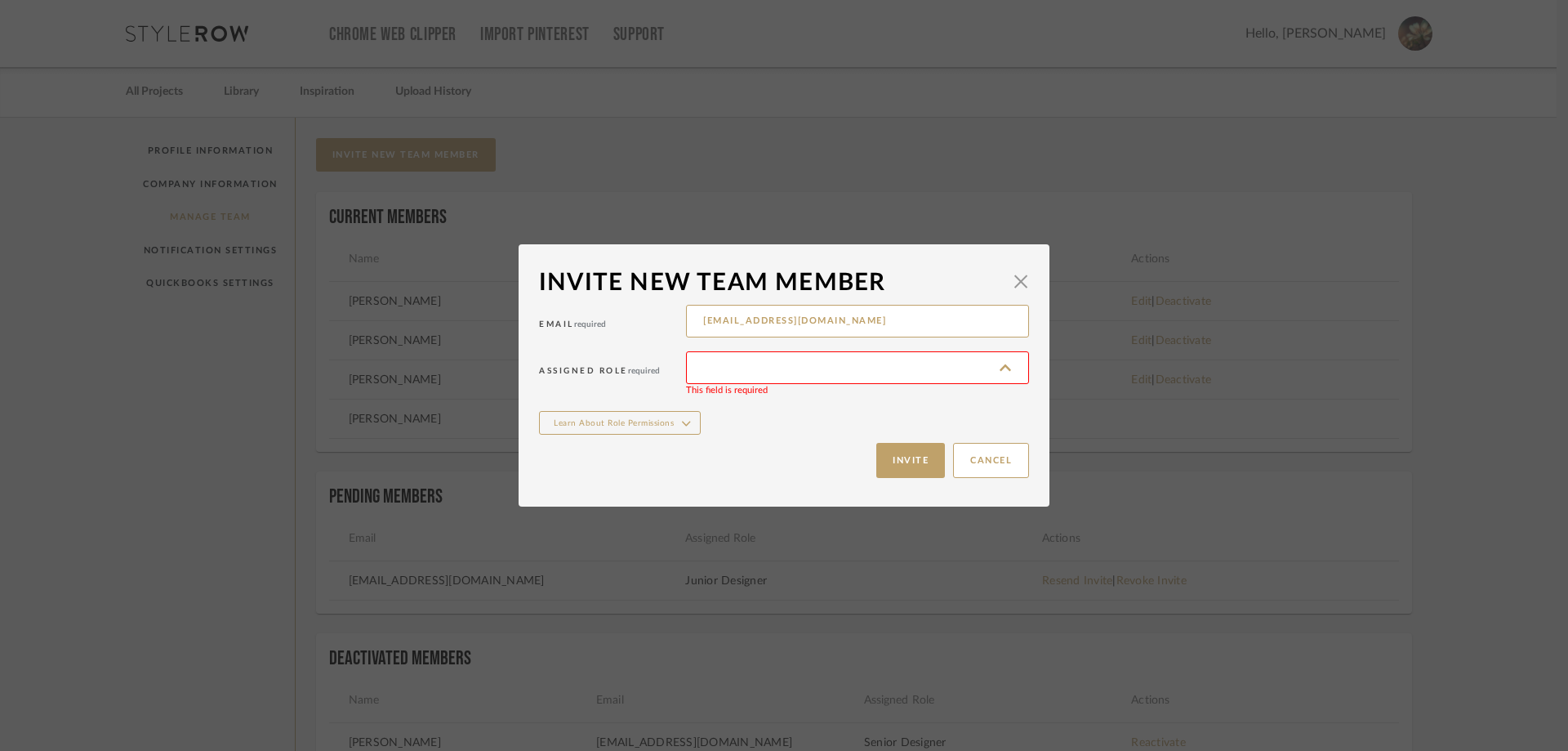
type input "Junior Designer"
click at [887, 464] on button "Invite" at bounding box center [911, 460] width 68 height 35
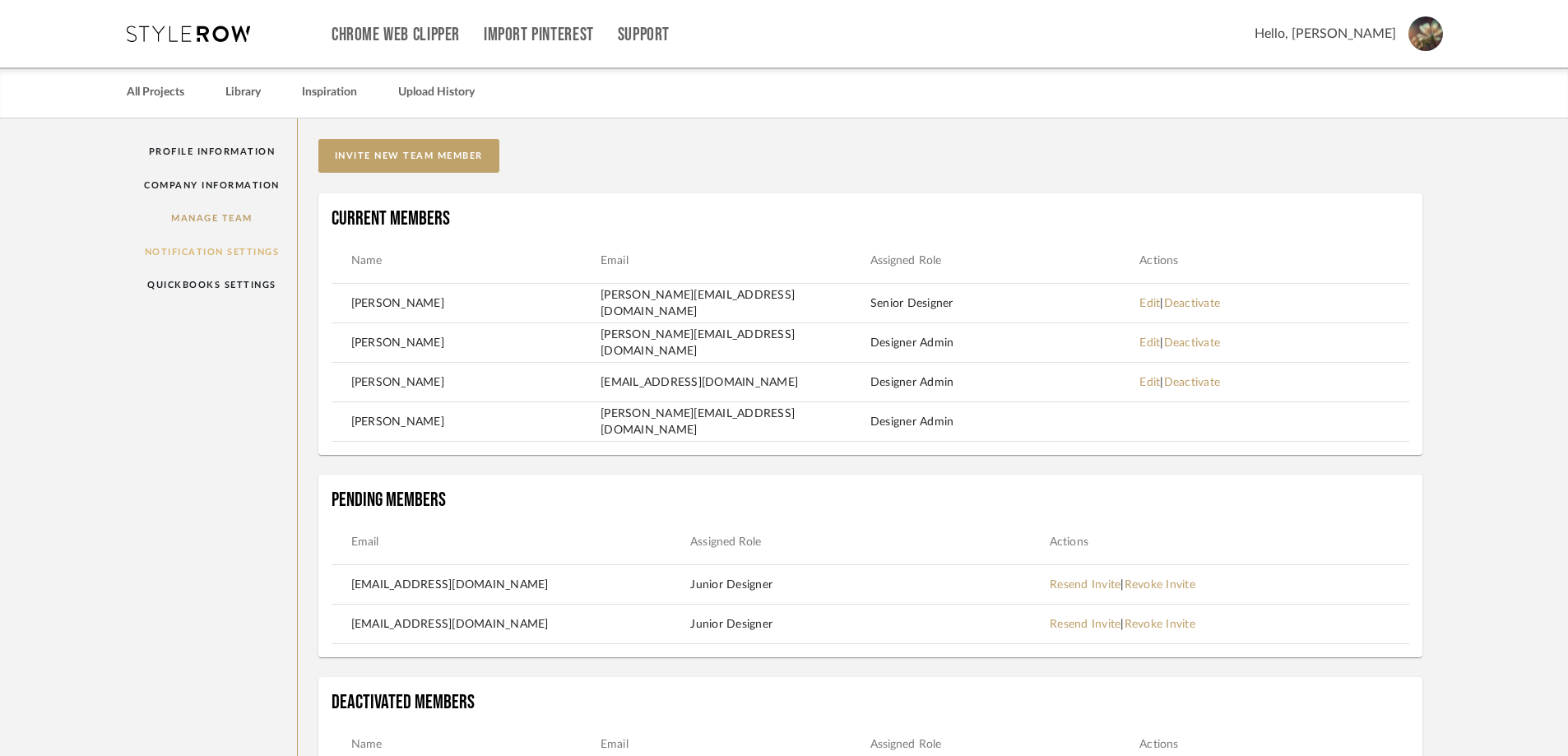
click at [213, 250] on link "Notification Settings" at bounding box center [212, 251] width 170 height 33
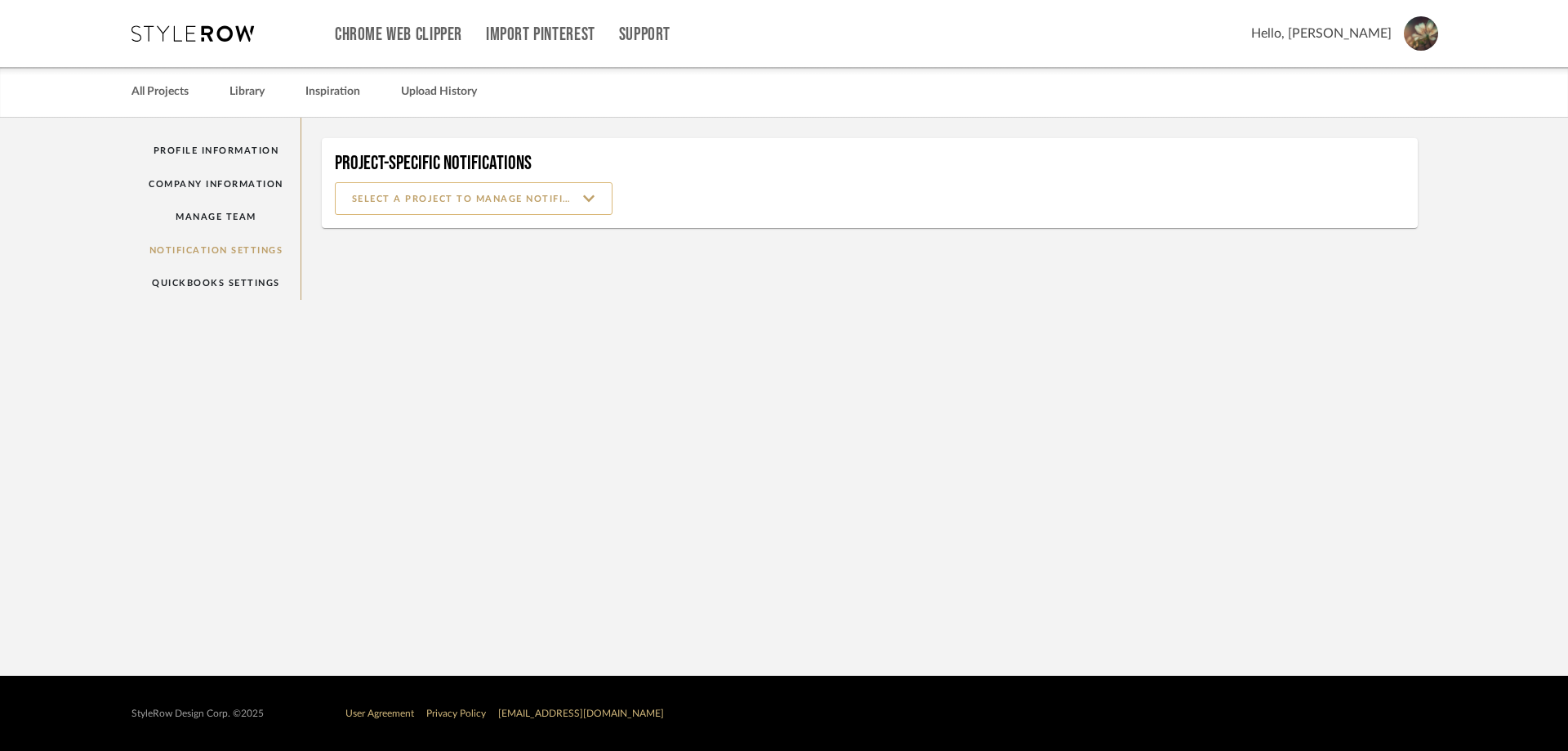
click at [447, 192] on input at bounding box center [473, 199] width 277 height 32
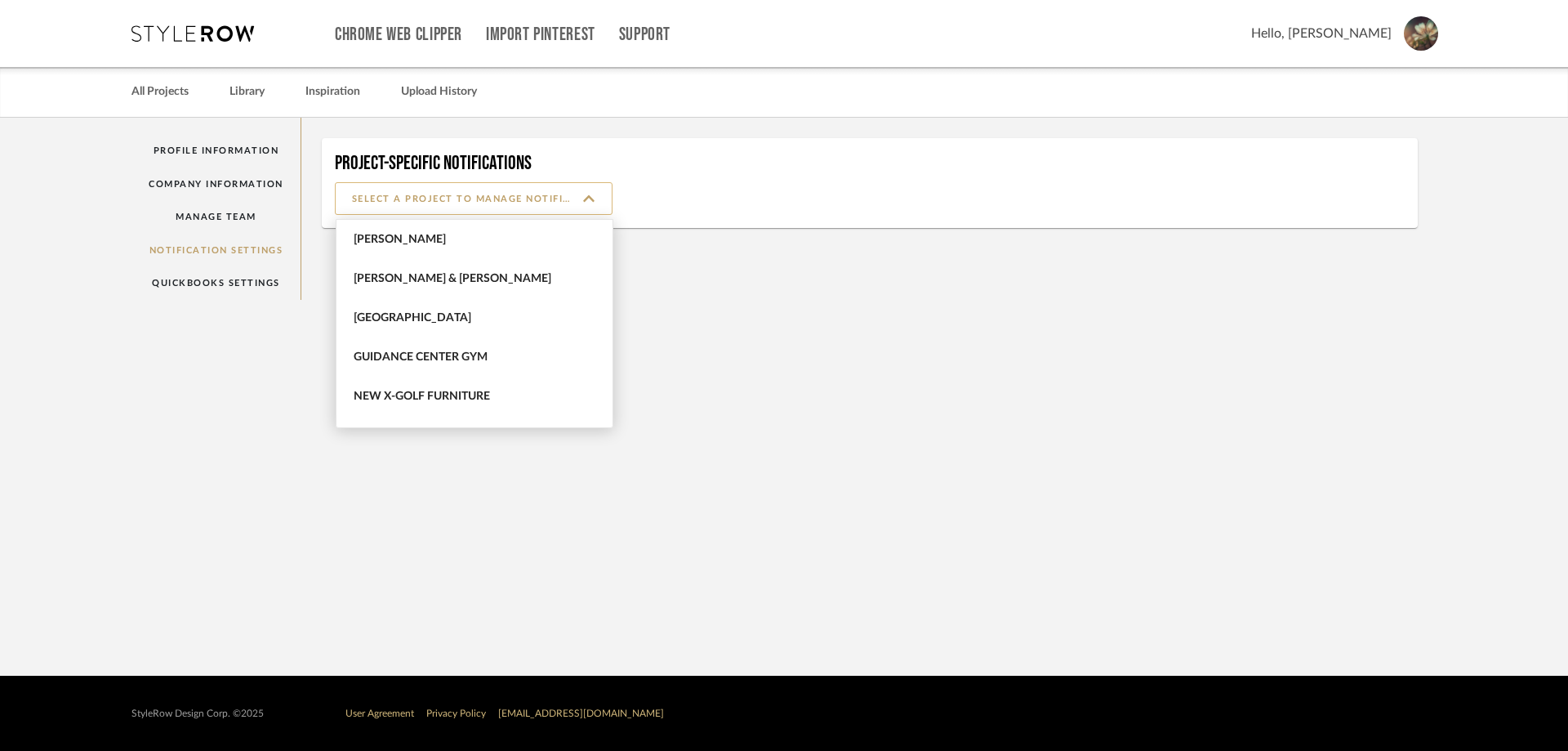
click at [447, 192] on input at bounding box center [473, 199] width 277 height 32
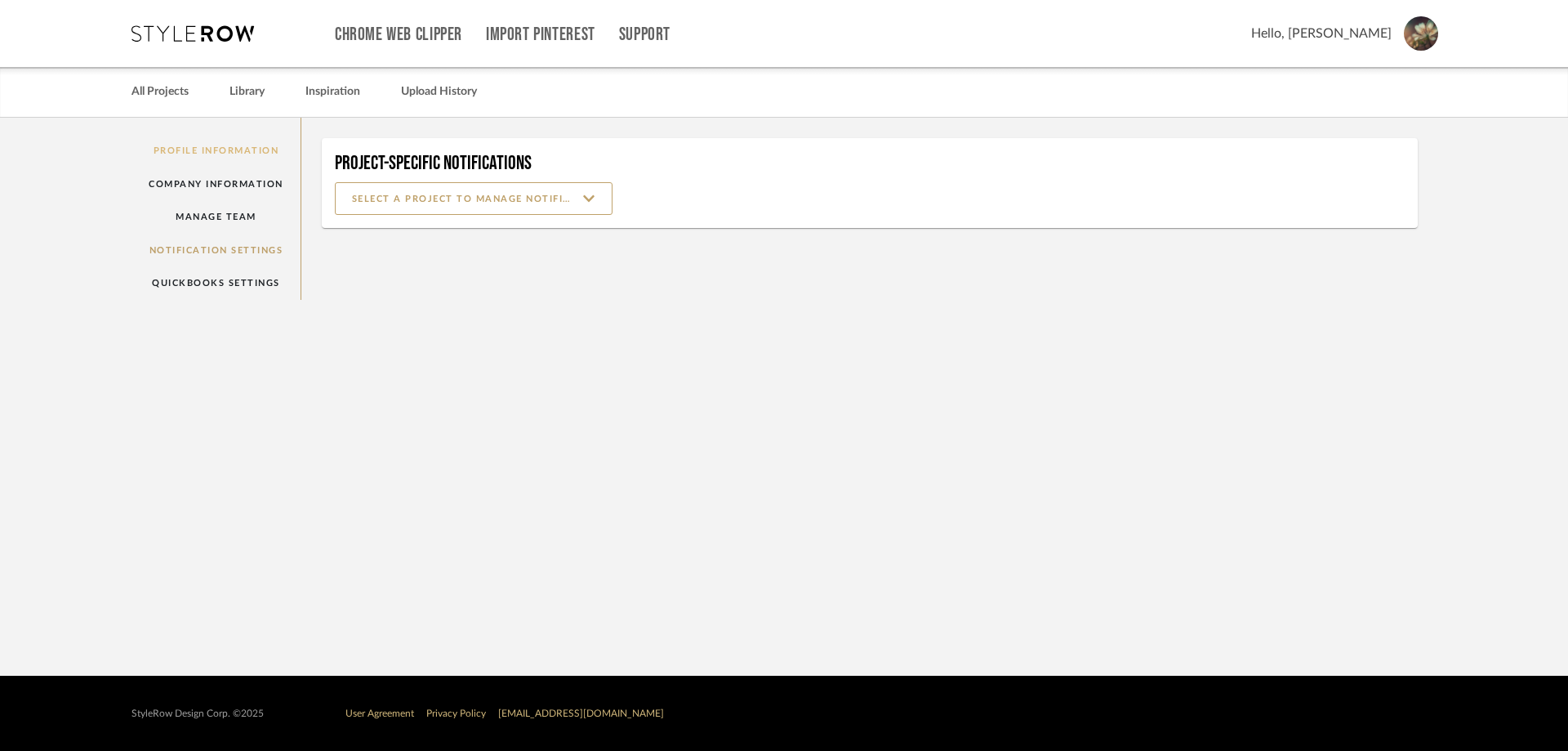
click at [248, 152] on link "Profile Information" at bounding box center [216, 150] width 169 height 33
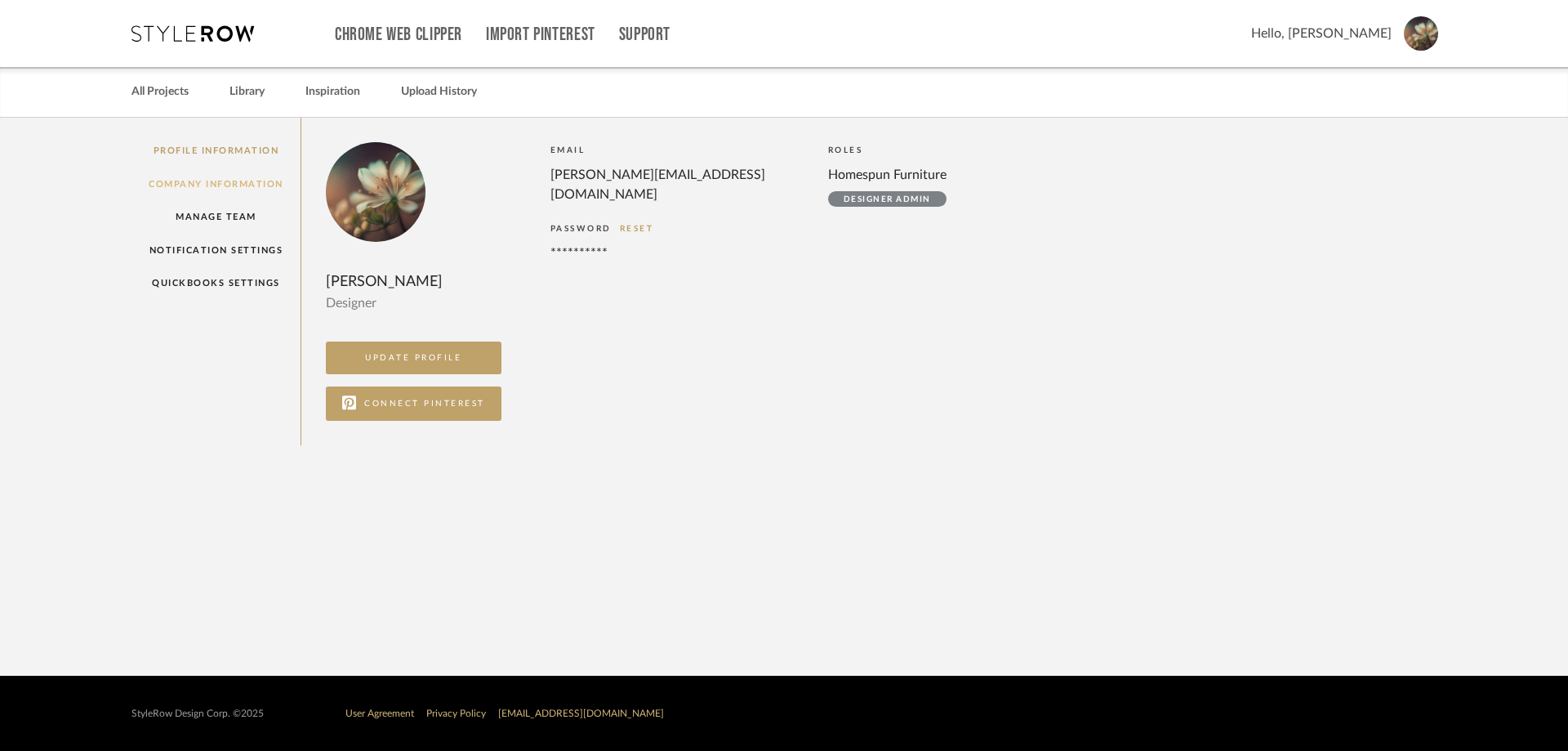
click at [207, 188] on link "Company Information" at bounding box center [216, 183] width 169 height 33
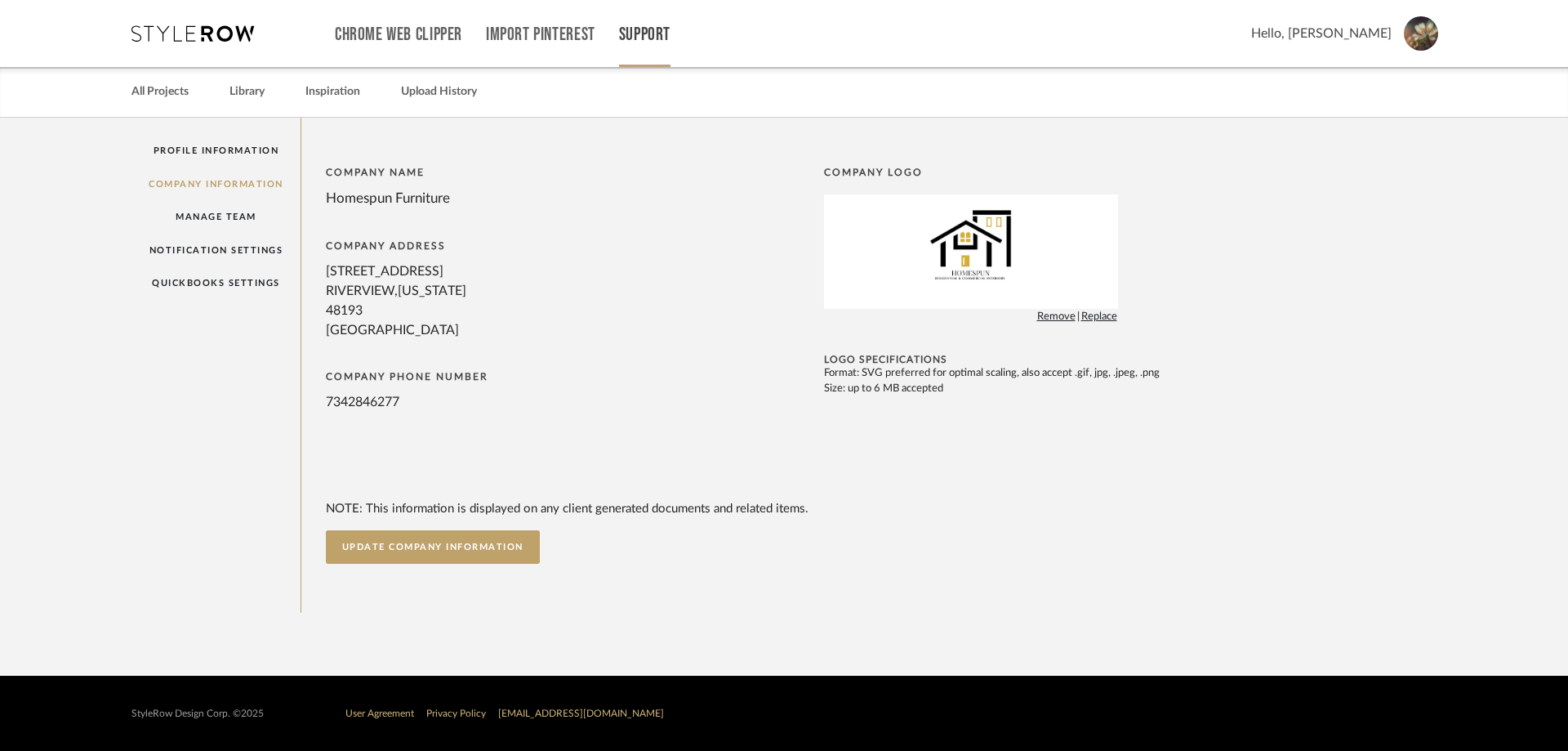
click at [660, 40] on link "Support" at bounding box center [644, 34] width 51 height 13
click at [667, 148] on span "Subscription Plans" at bounding box center [680, 146] width 94 height 13
click at [1420, 36] on img at bounding box center [1421, 33] width 34 height 34
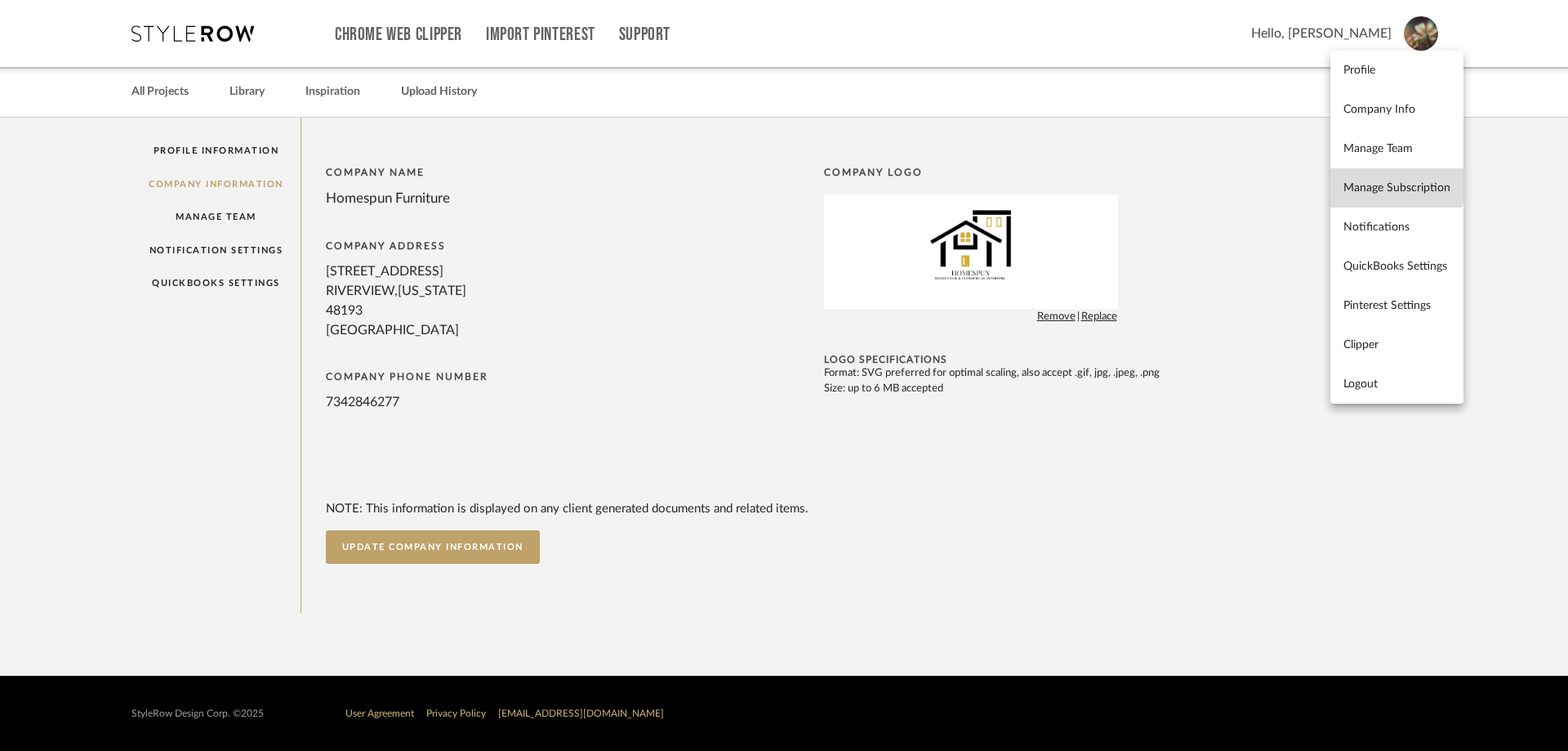
click at [1393, 178] on link "Manage Subscription" at bounding box center [1396, 188] width 133 height 40
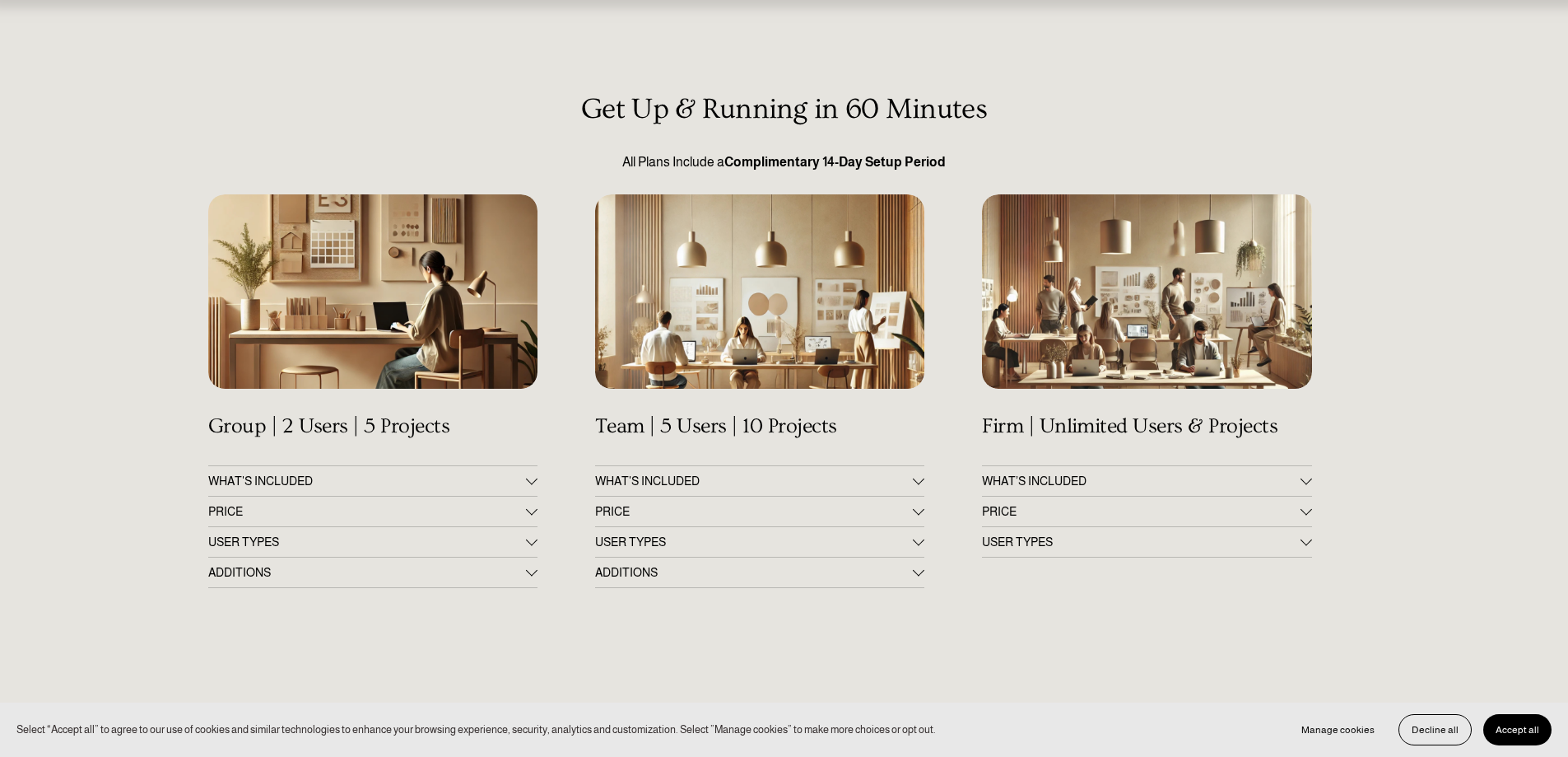
scroll to position [165, 0]
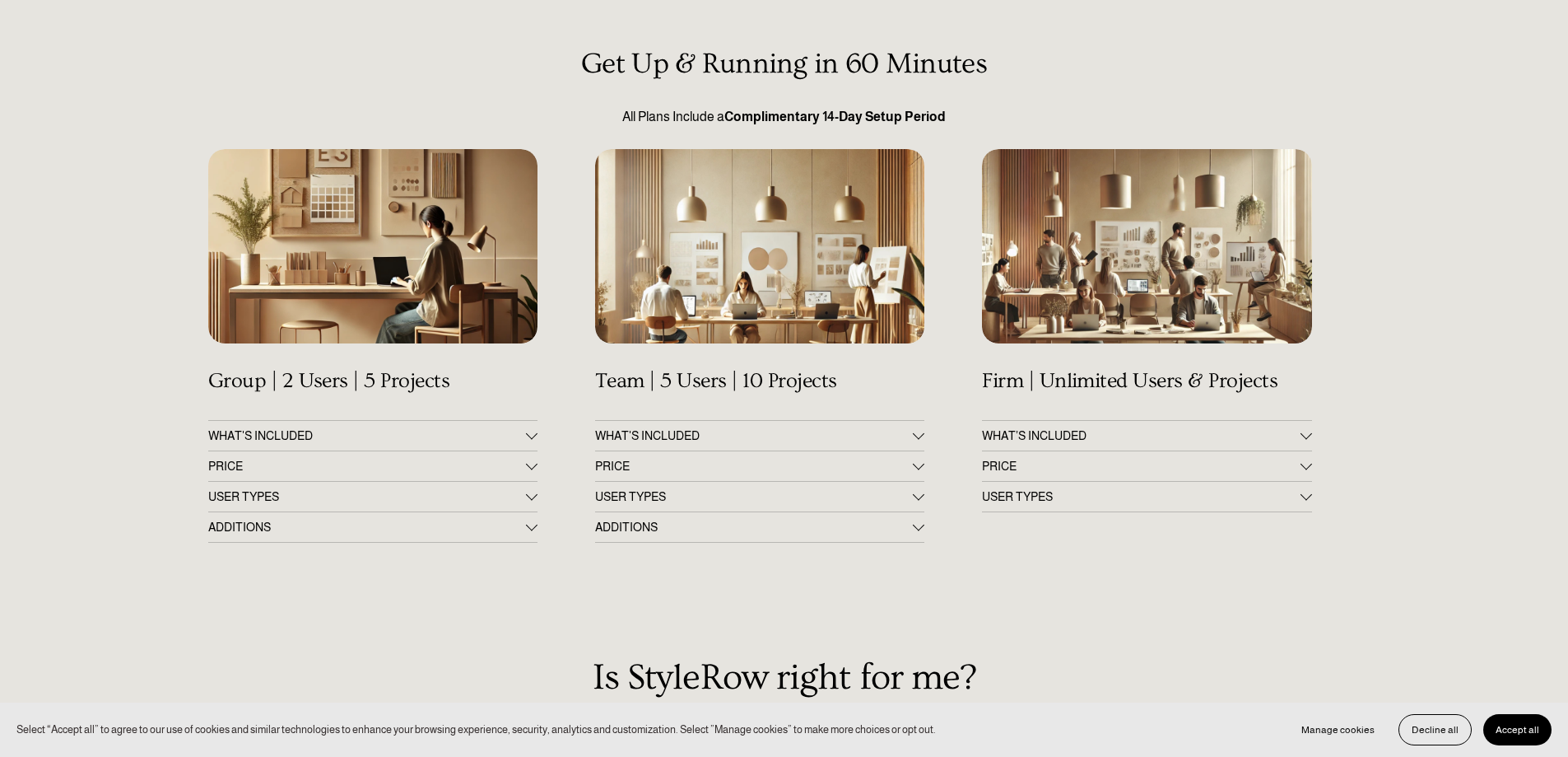
click at [922, 466] on div at bounding box center [918, 464] width 12 height 12
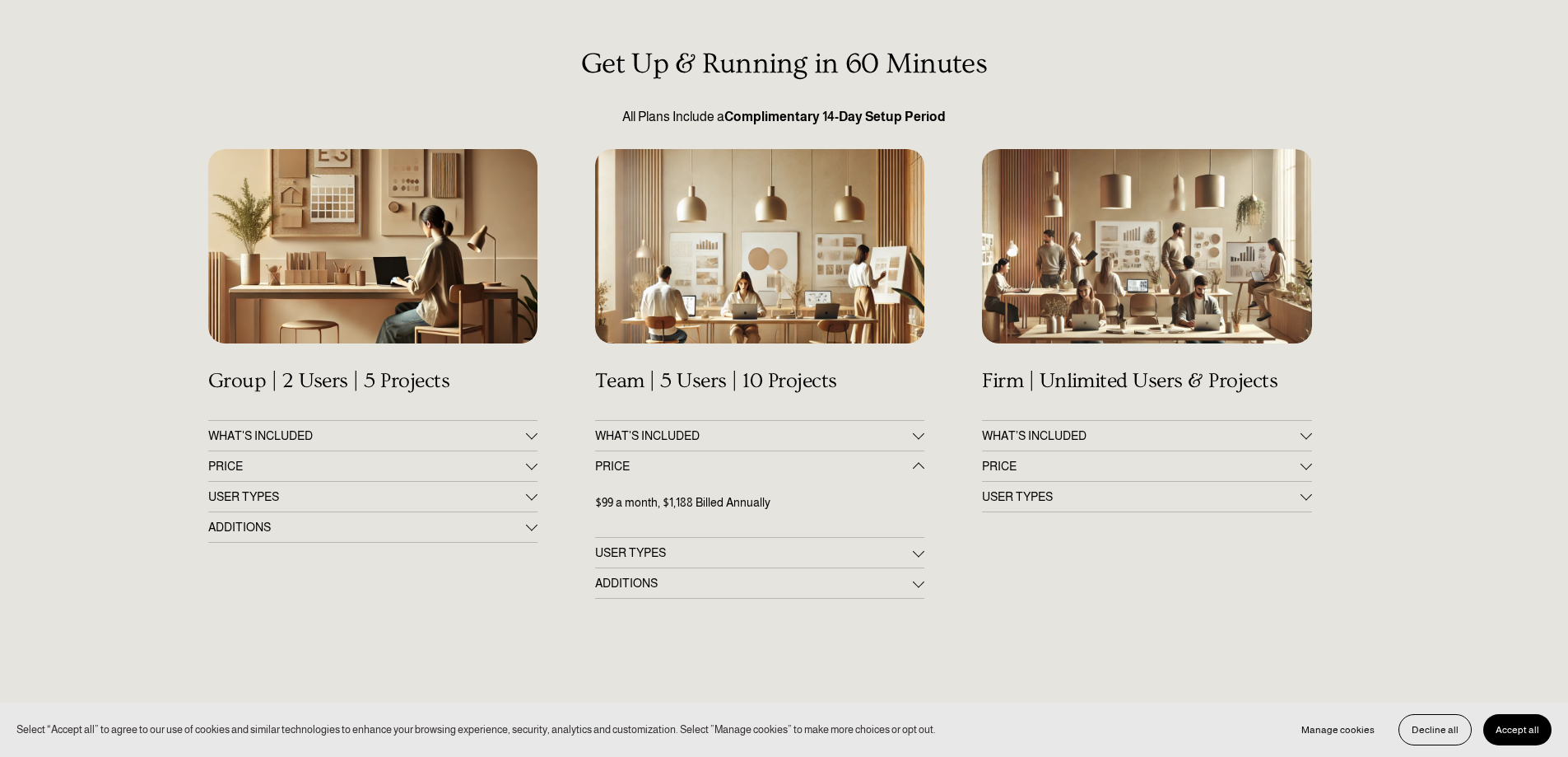
click at [531, 459] on div at bounding box center [531, 464] width 12 height 12
click at [1294, 466] on span "PRICE" at bounding box center [1141, 465] width 318 height 14
click at [1305, 439] on div at bounding box center [1306, 433] width 12 height 12
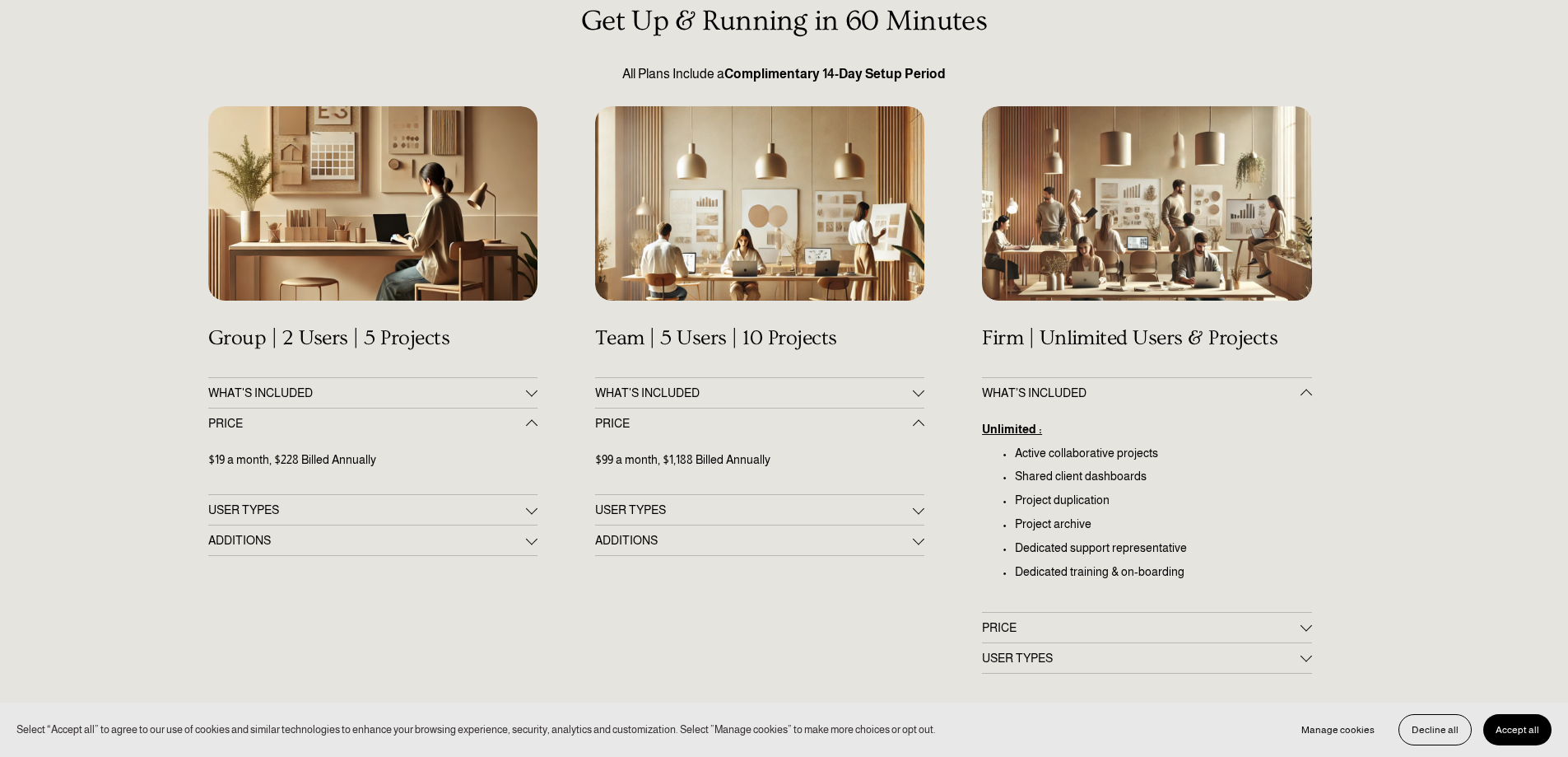
scroll to position [247, 0]
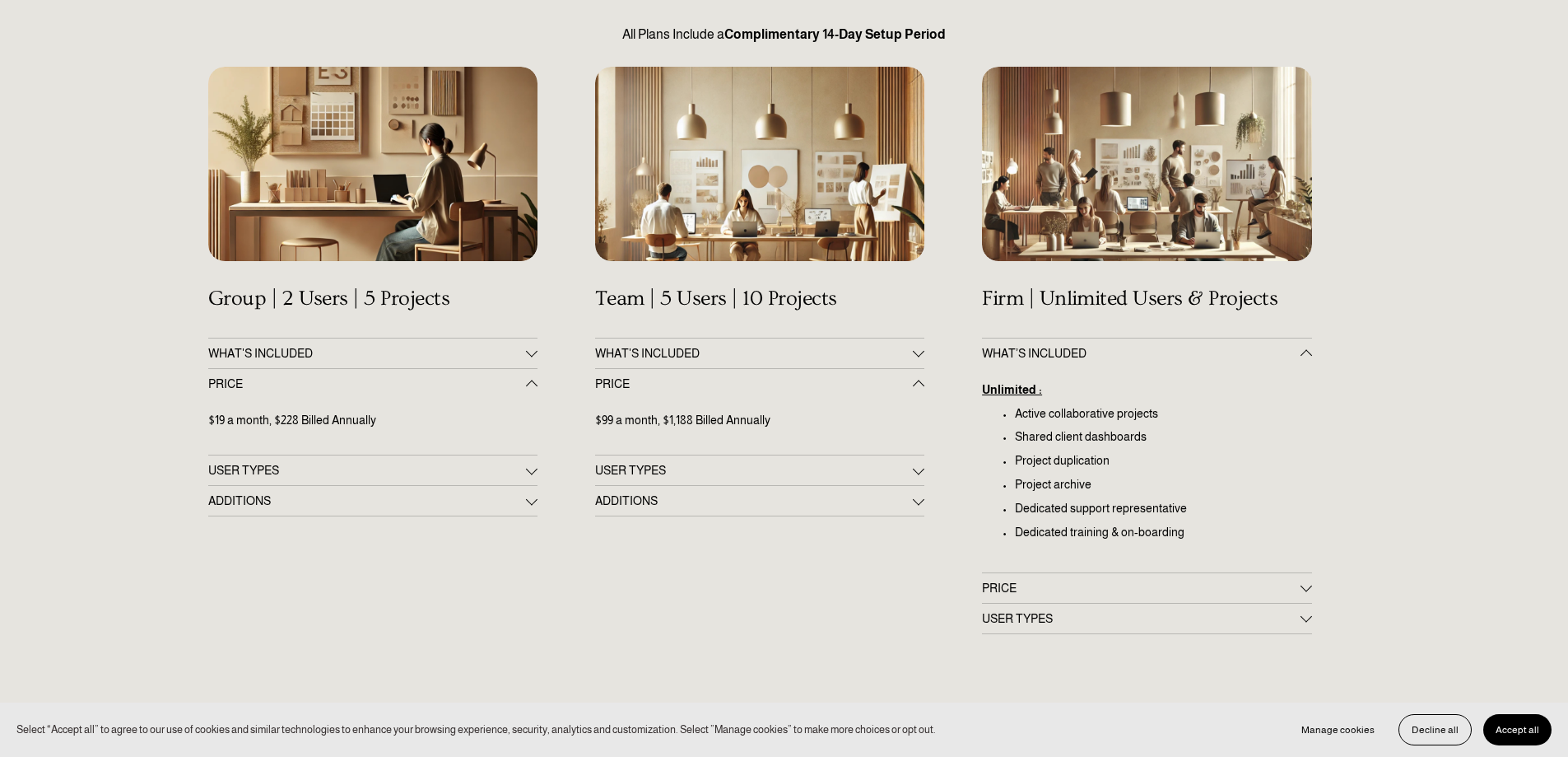
click at [1303, 590] on div at bounding box center [1306, 588] width 12 height 12
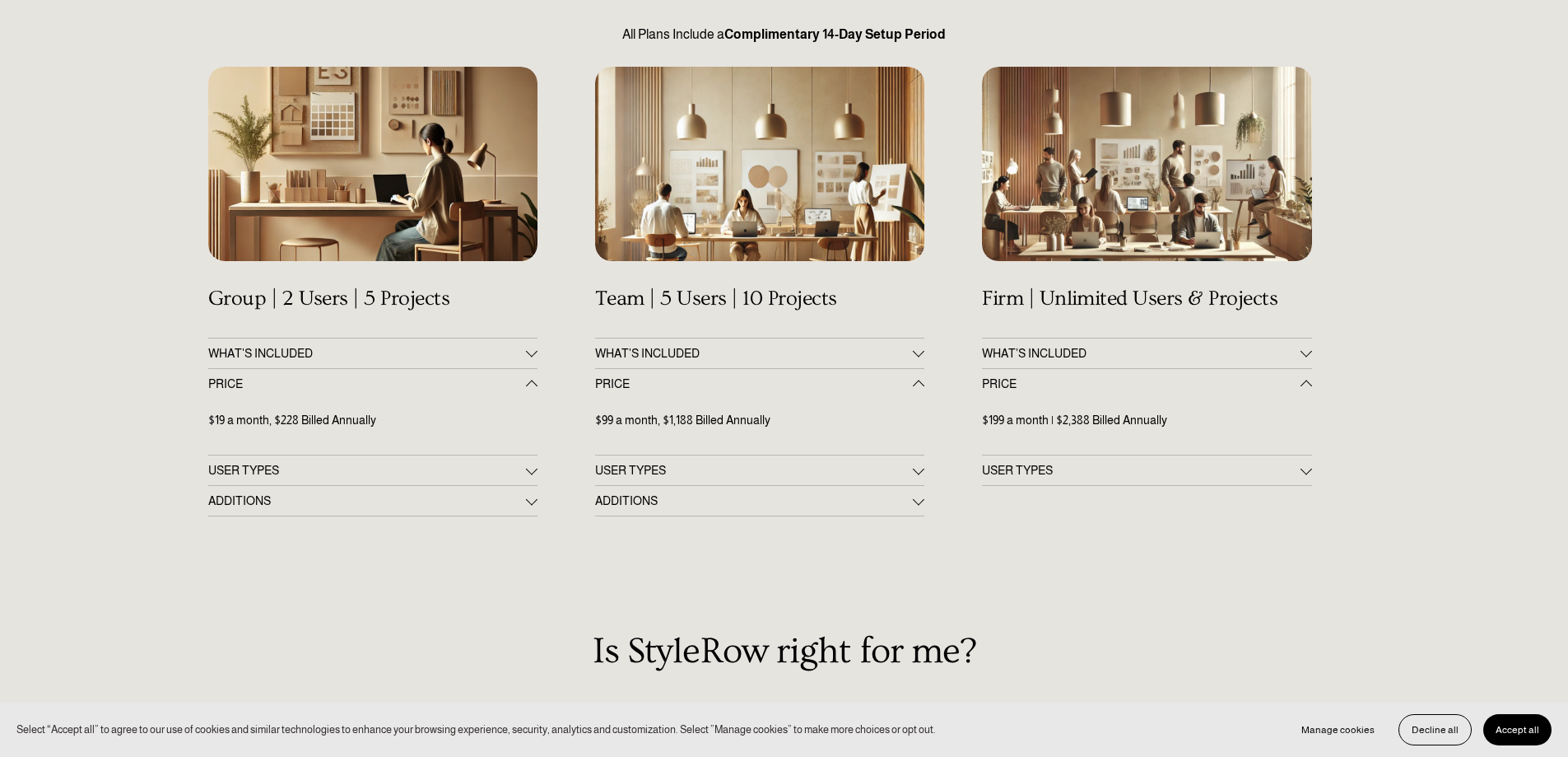
click at [1292, 479] on button "USER TYPES" at bounding box center [1147, 470] width 330 height 30
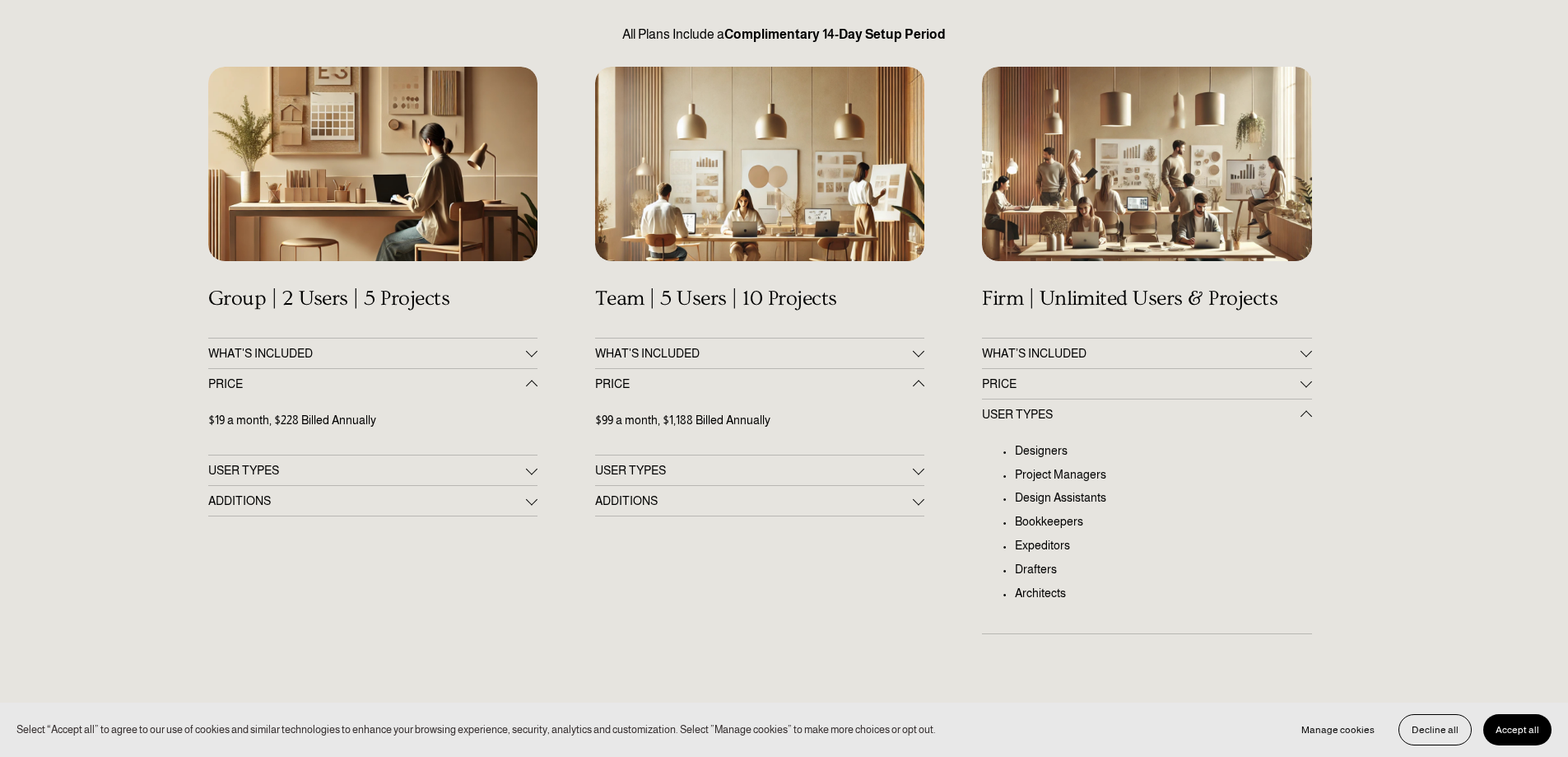
click at [887, 505] on span "ADDITIONS" at bounding box center [753, 501] width 318 height 14
click at [922, 385] on div at bounding box center [918, 381] width 12 height 12
click at [930, 506] on div "Get Up & Running in 60 Minutes All Plans Include a Complimentary 14-Day Setup P…" at bounding box center [784, 638] width 1568 height 1346
click at [916, 500] on div at bounding box center [918, 499] width 12 height 12
click at [511, 505] on span "ADDITIONS" at bounding box center [367, 501] width 318 height 14
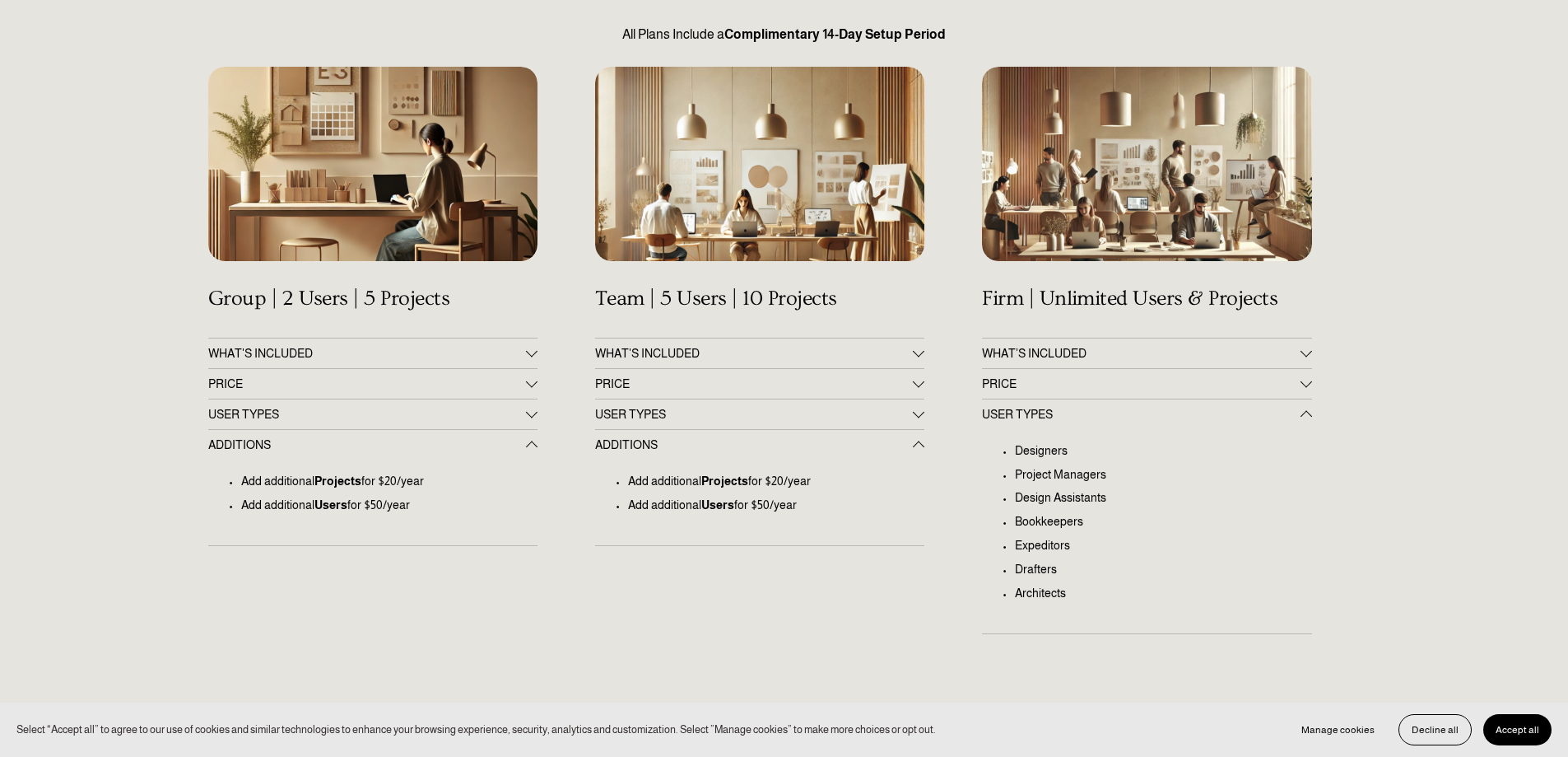
click at [531, 415] on div at bounding box center [531, 411] width 12 height 12
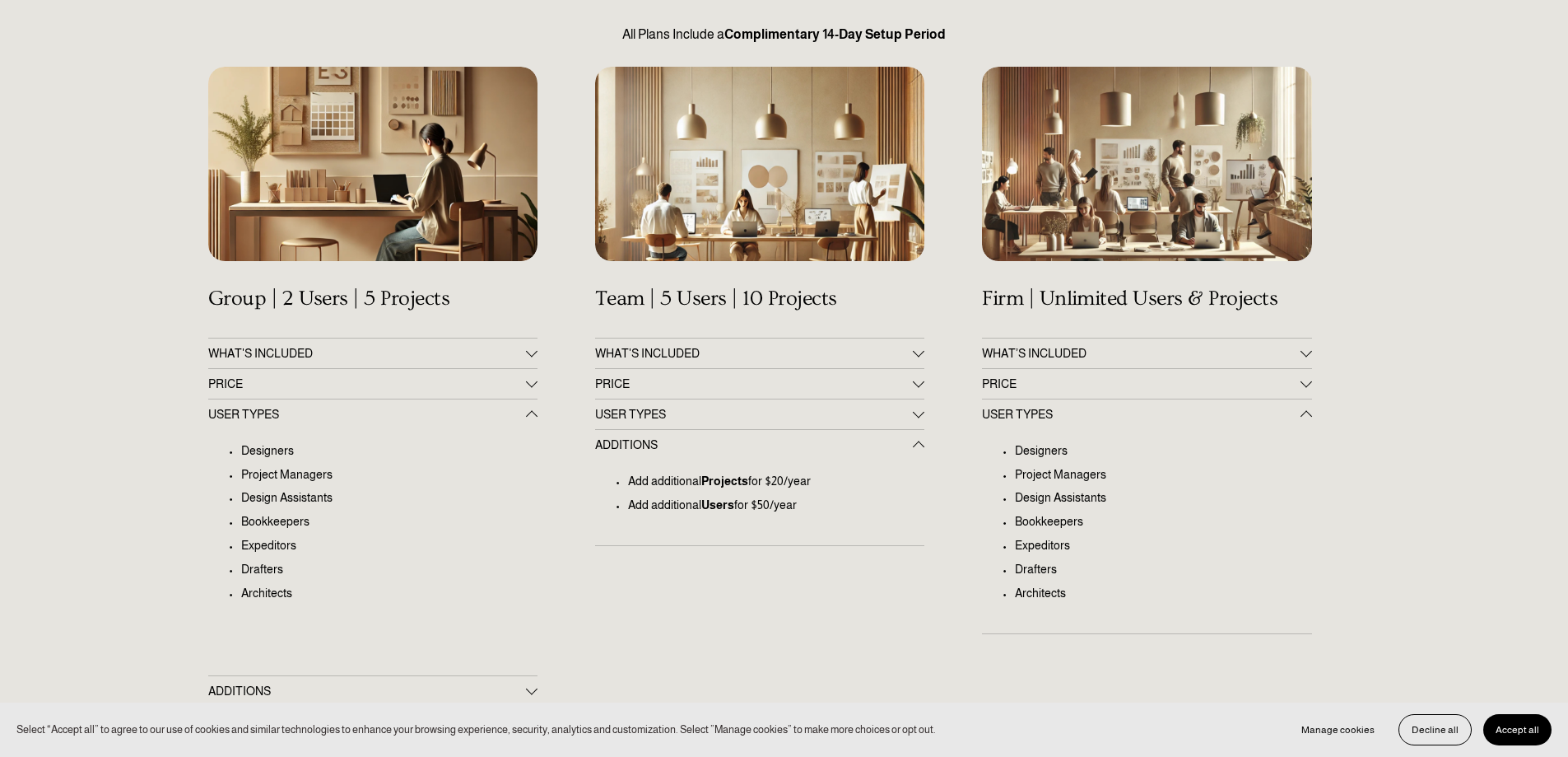
click at [531, 387] on div at bounding box center [531, 381] width 12 height 12
click at [512, 503] on span "ADDITIONS" at bounding box center [367, 501] width 318 height 14
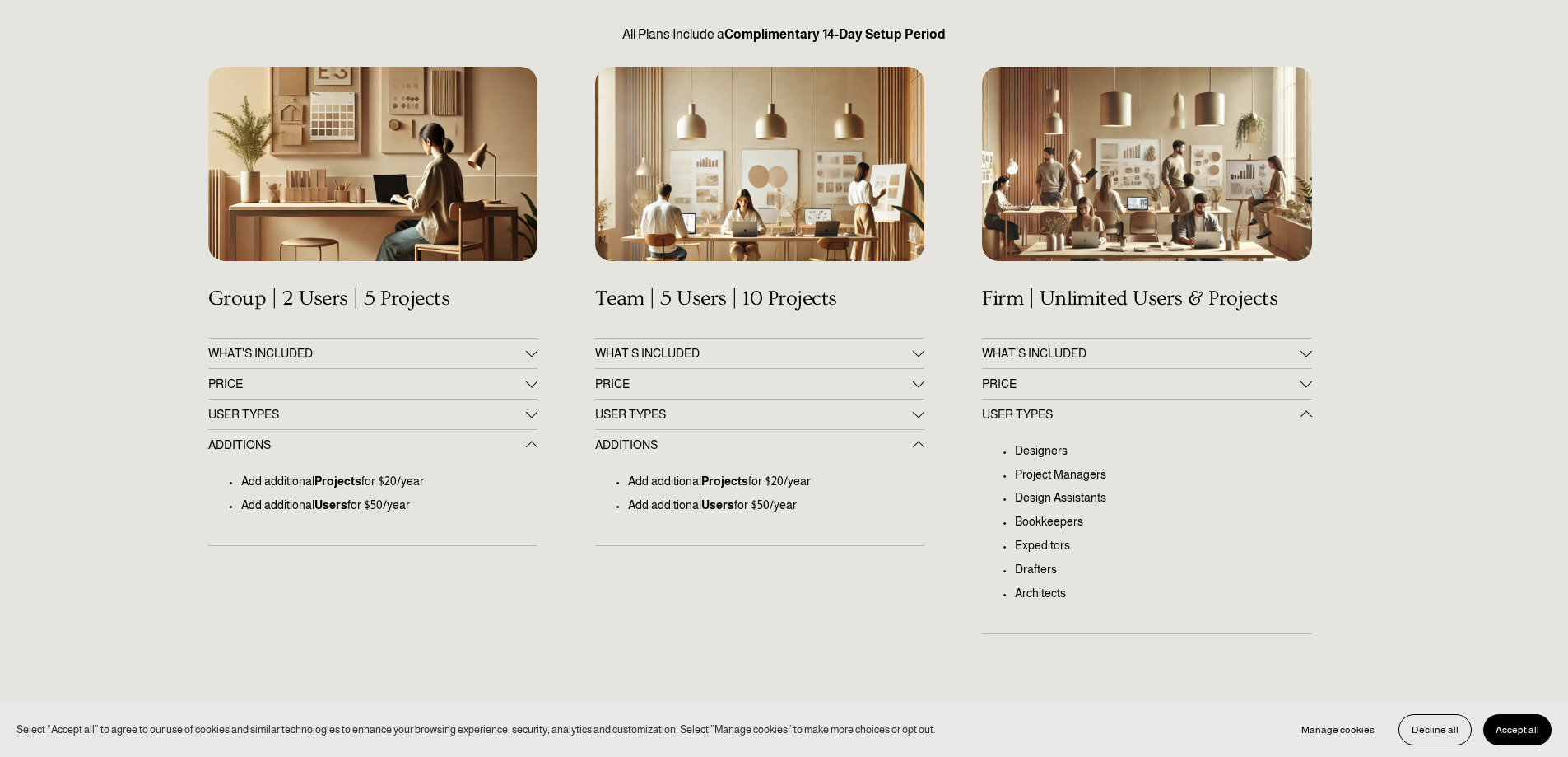
click at [839, 413] on span "USER TYPES" at bounding box center [753, 414] width 318 height 14
click at [520, 410] on span "USER TYPES" at bounding box center [367, 414] width 318 height 14
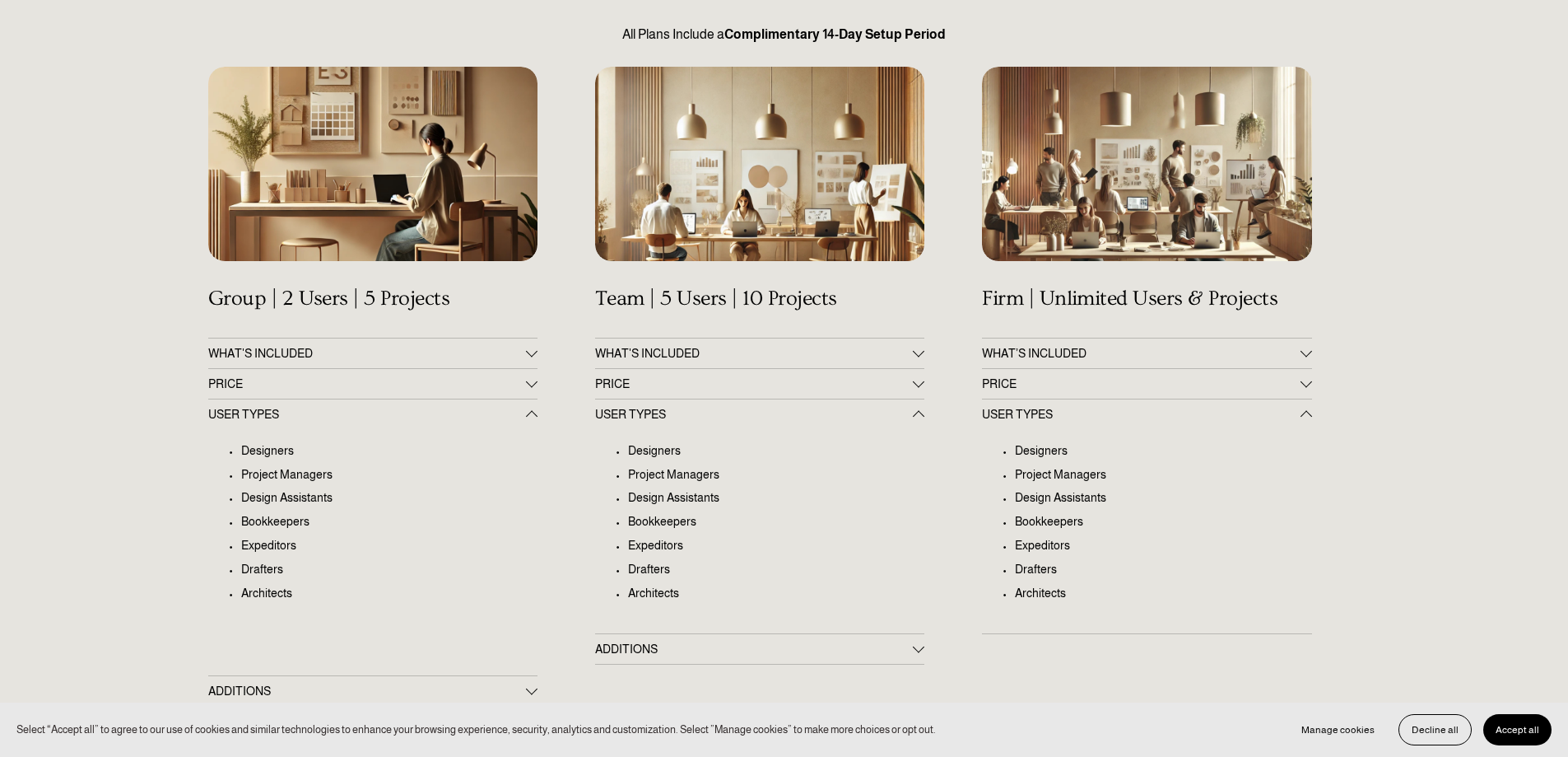
click at [1124, 388] on span "PRICE" at bounding box center [1141, 383] width 318 height 14
